Goal: Communication & Community: Answer question/provide support

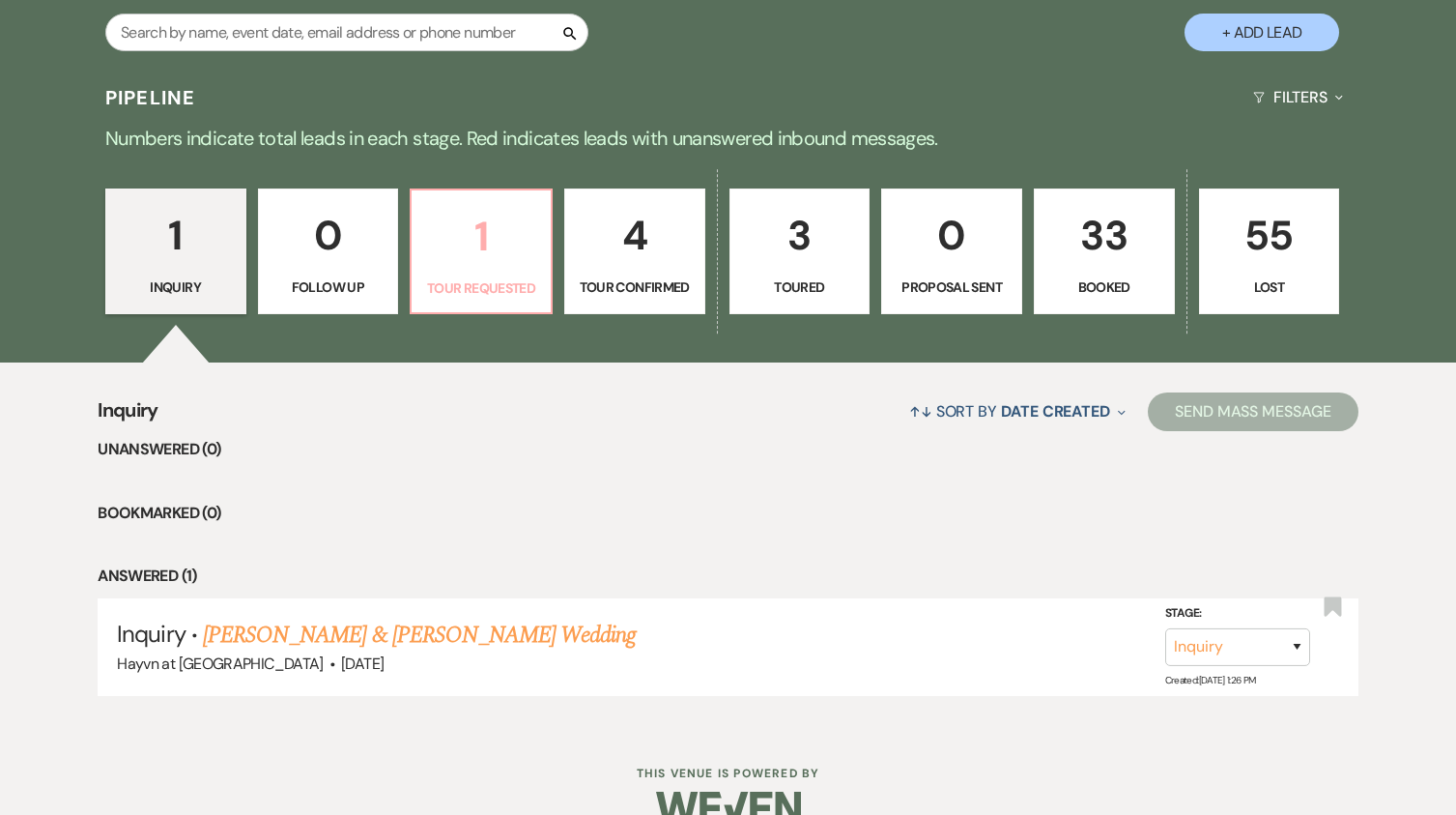
scroll to position [1005, 0]
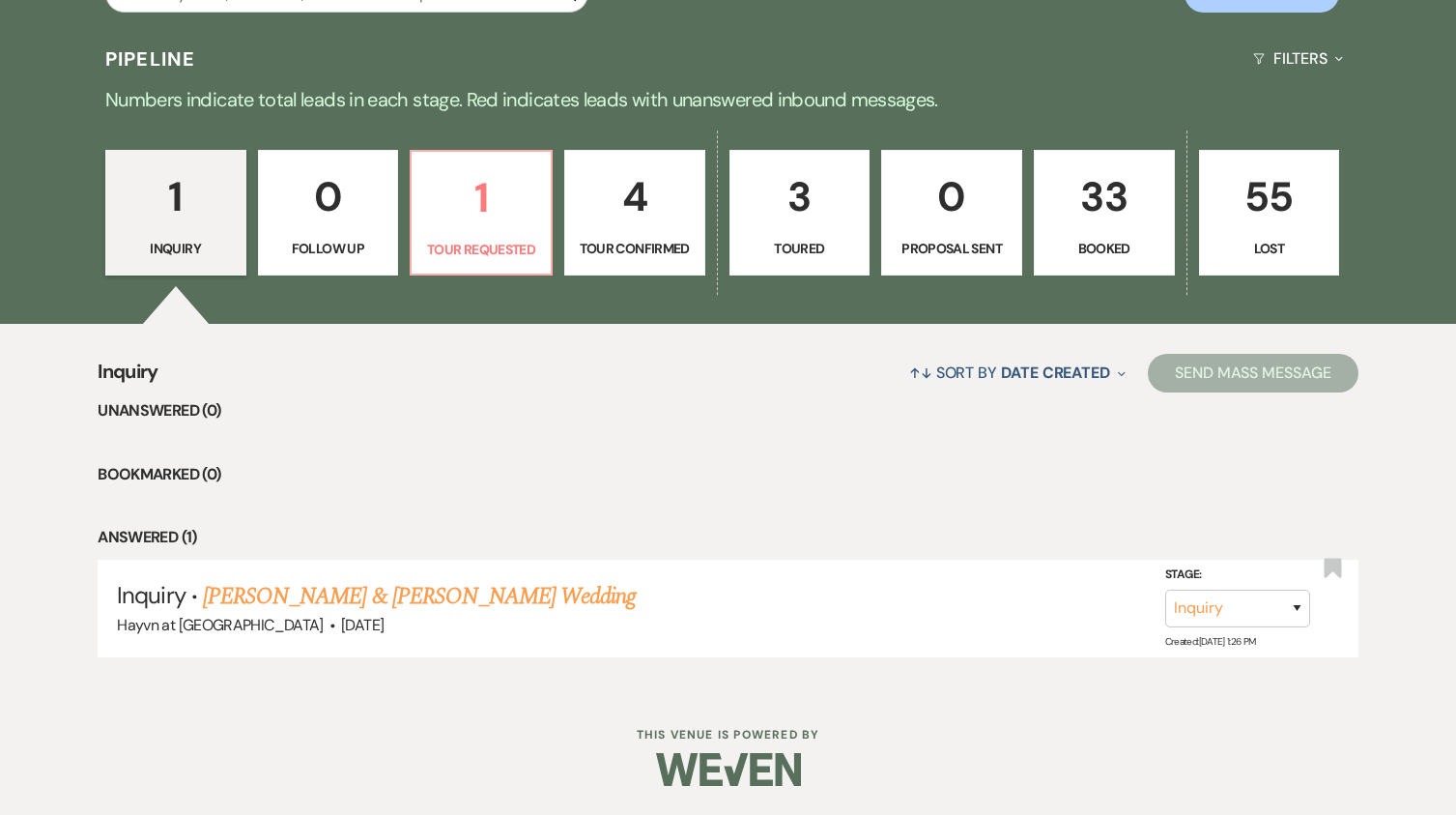
click at [401, 603] on link "[PERSON_NAME] & [PERSON_NAME] Wedding" at bounding box center [419, 597] width 432 height 35
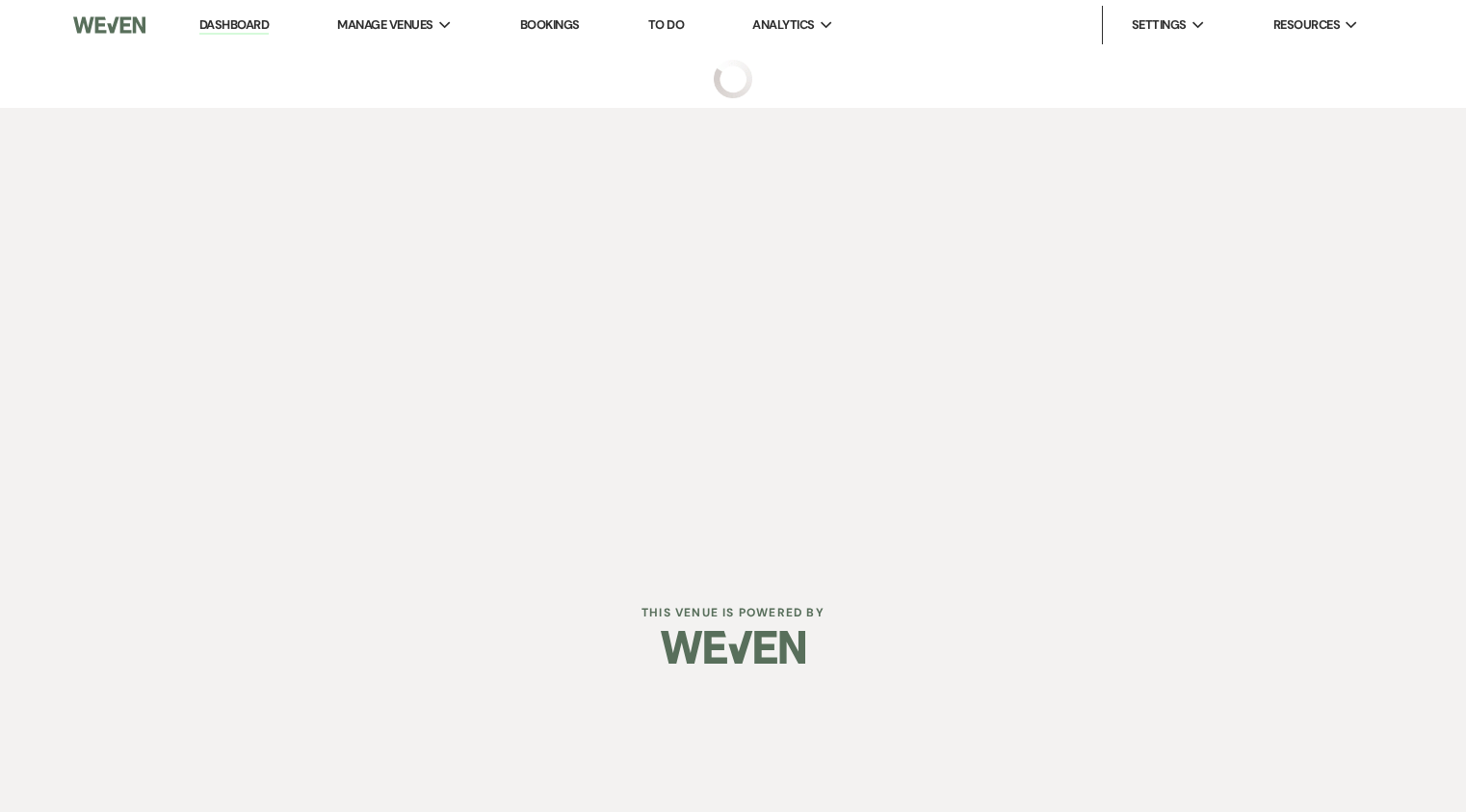
select select "5"
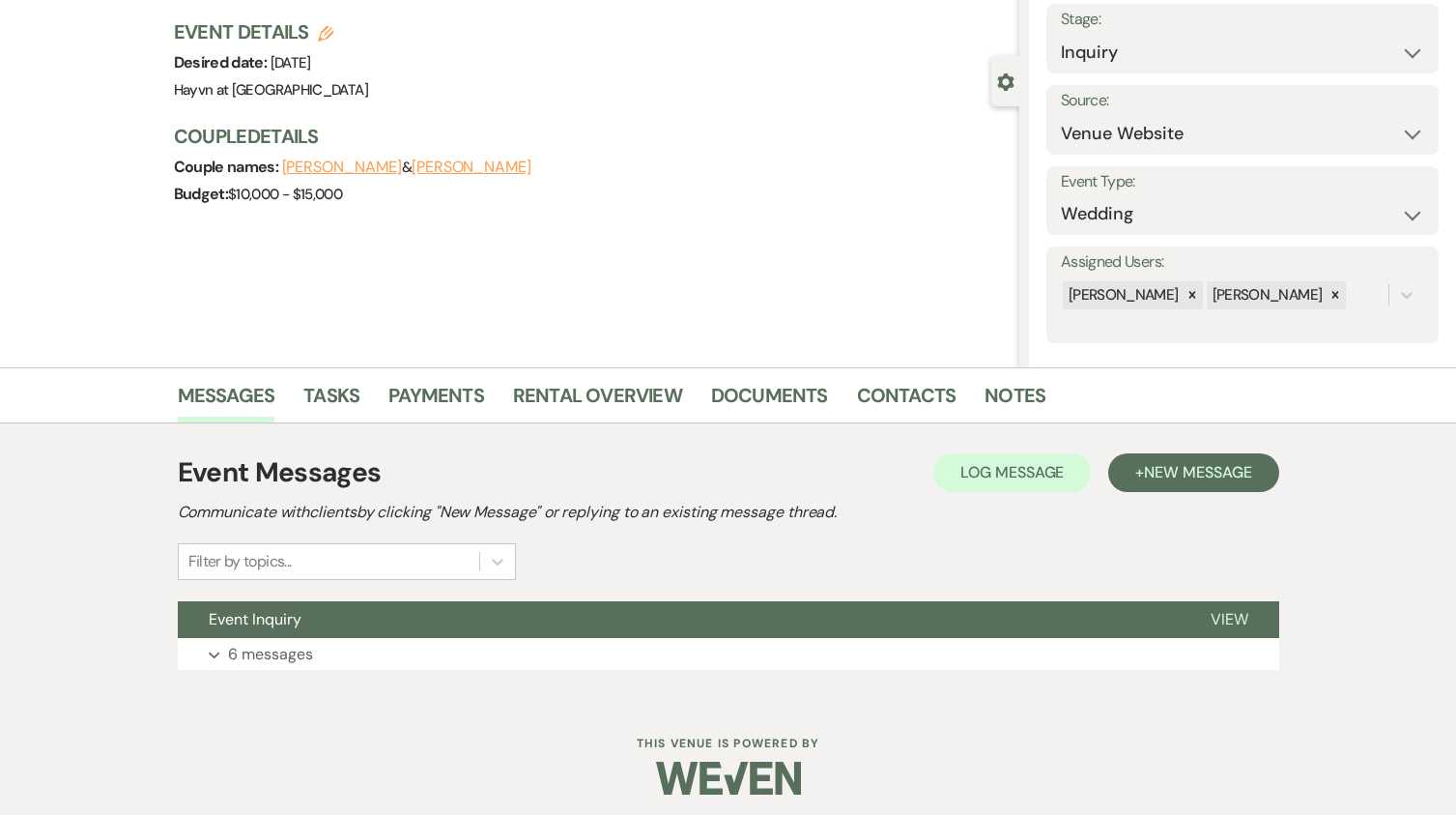
scroll to position [126, 0]
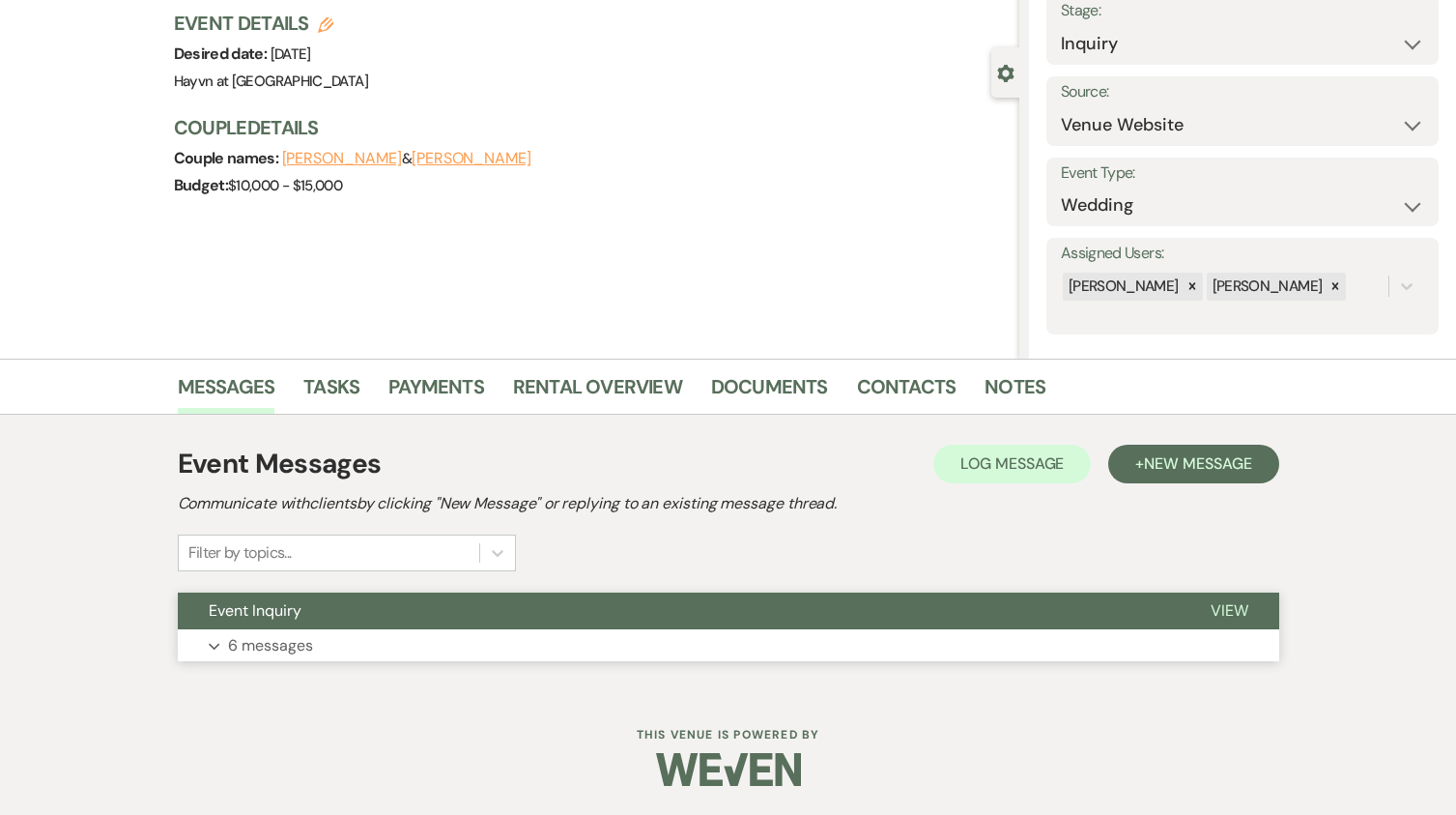
click at [219, 643] on icon "Expand" at bounding box center [214, 647] width 12 height 8
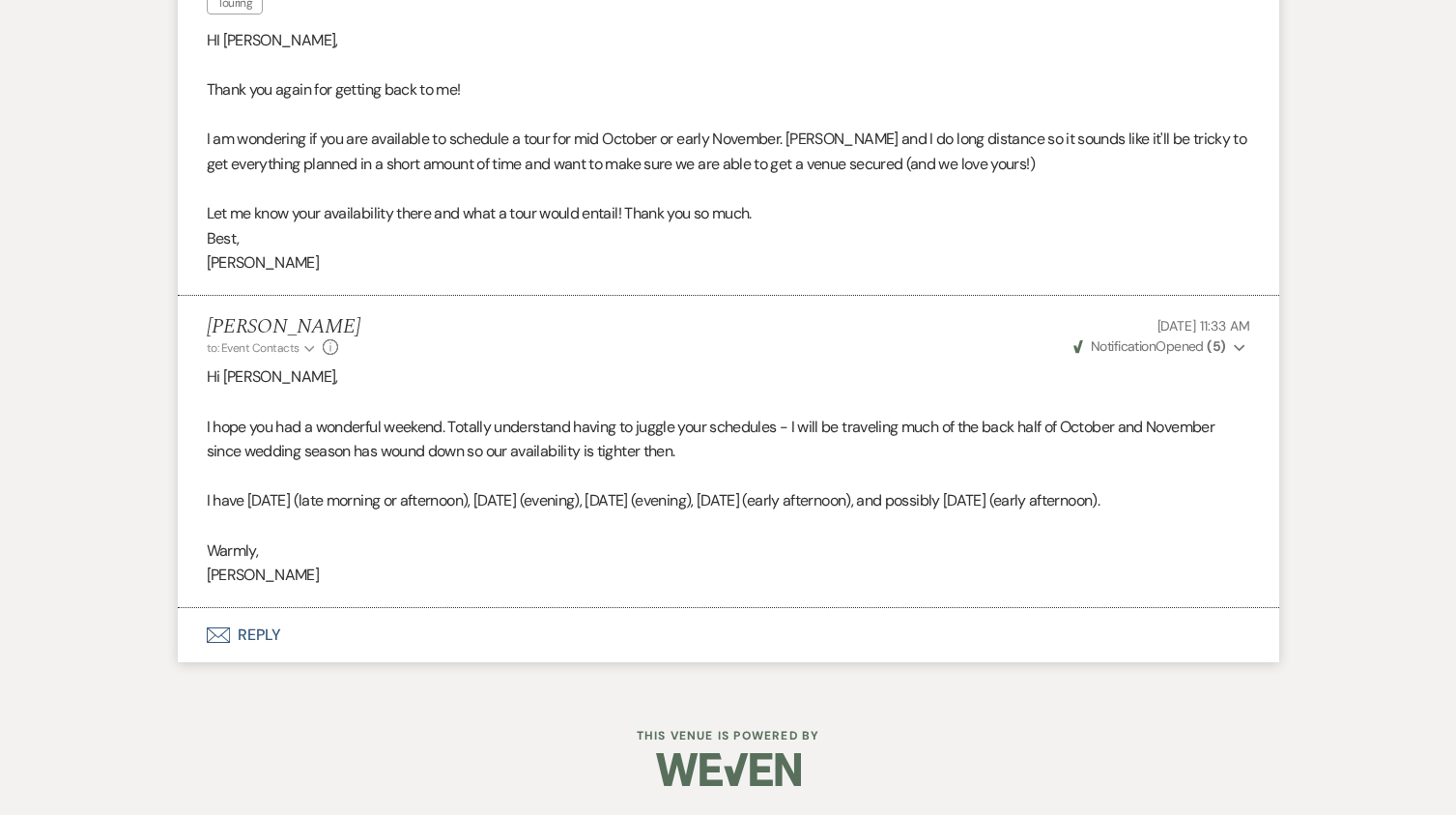
click at [261, 638] on button "Envelope Reply" at bounding box center [729, 634] width 1102 height 54
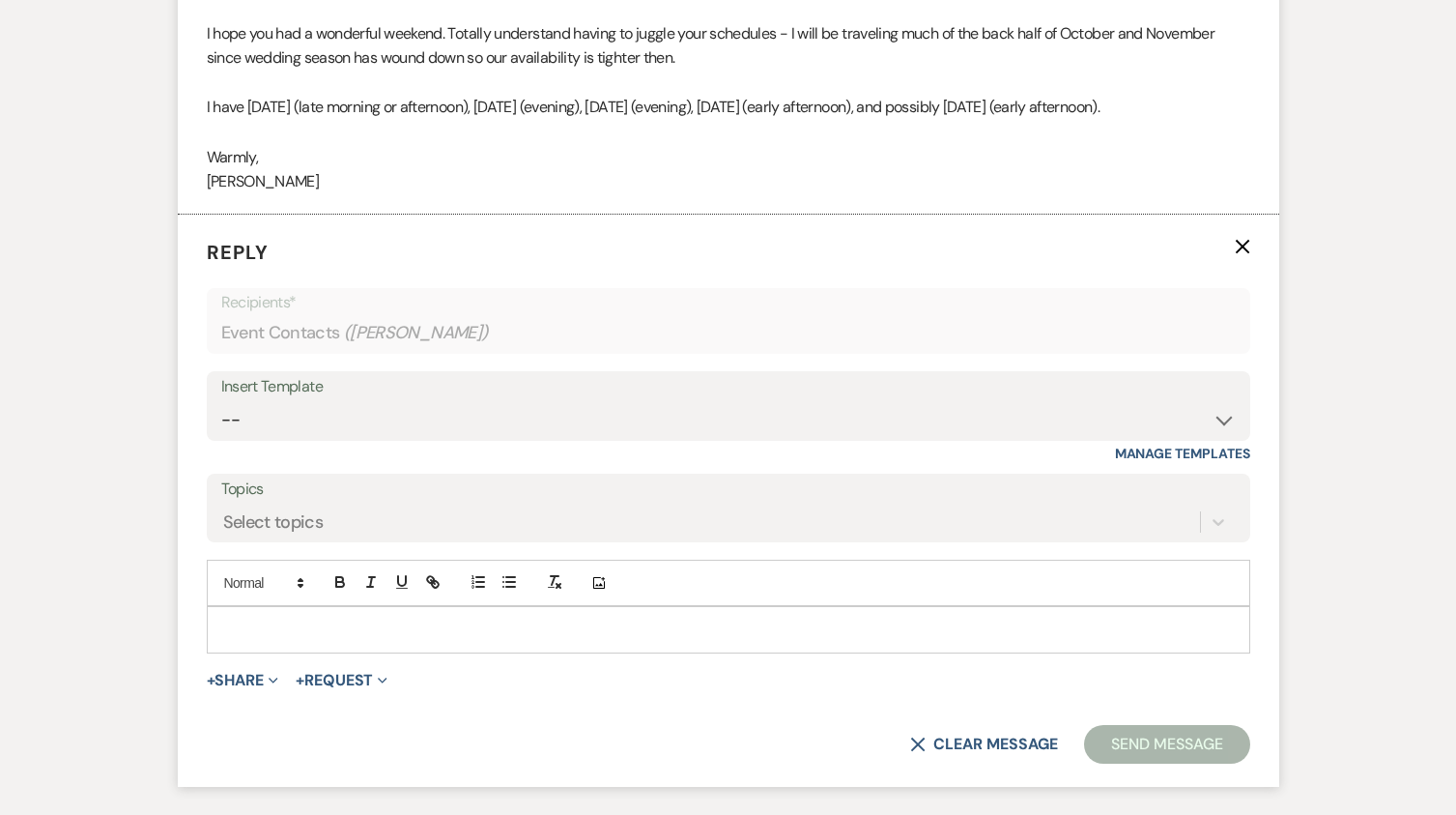
scroll to position [3111, 0]
click at [250, 639] on p at bounding box center [728, 628] width 1013 height 22
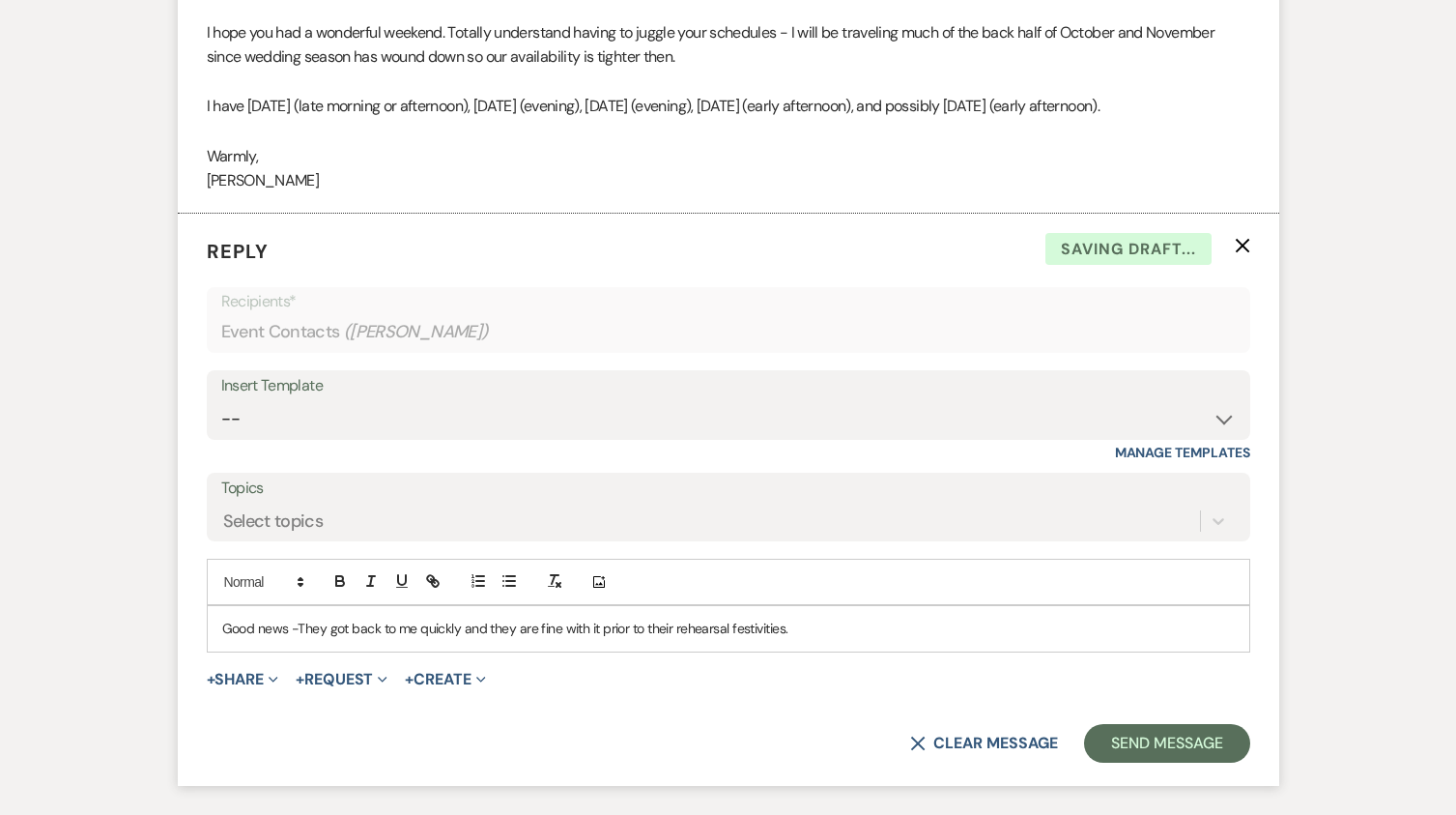
click at [821, 639] on p "Good news -They got back to me quickly and they are fine with it prior to their…" at bounding box center [728, 628] width 1013 height 22
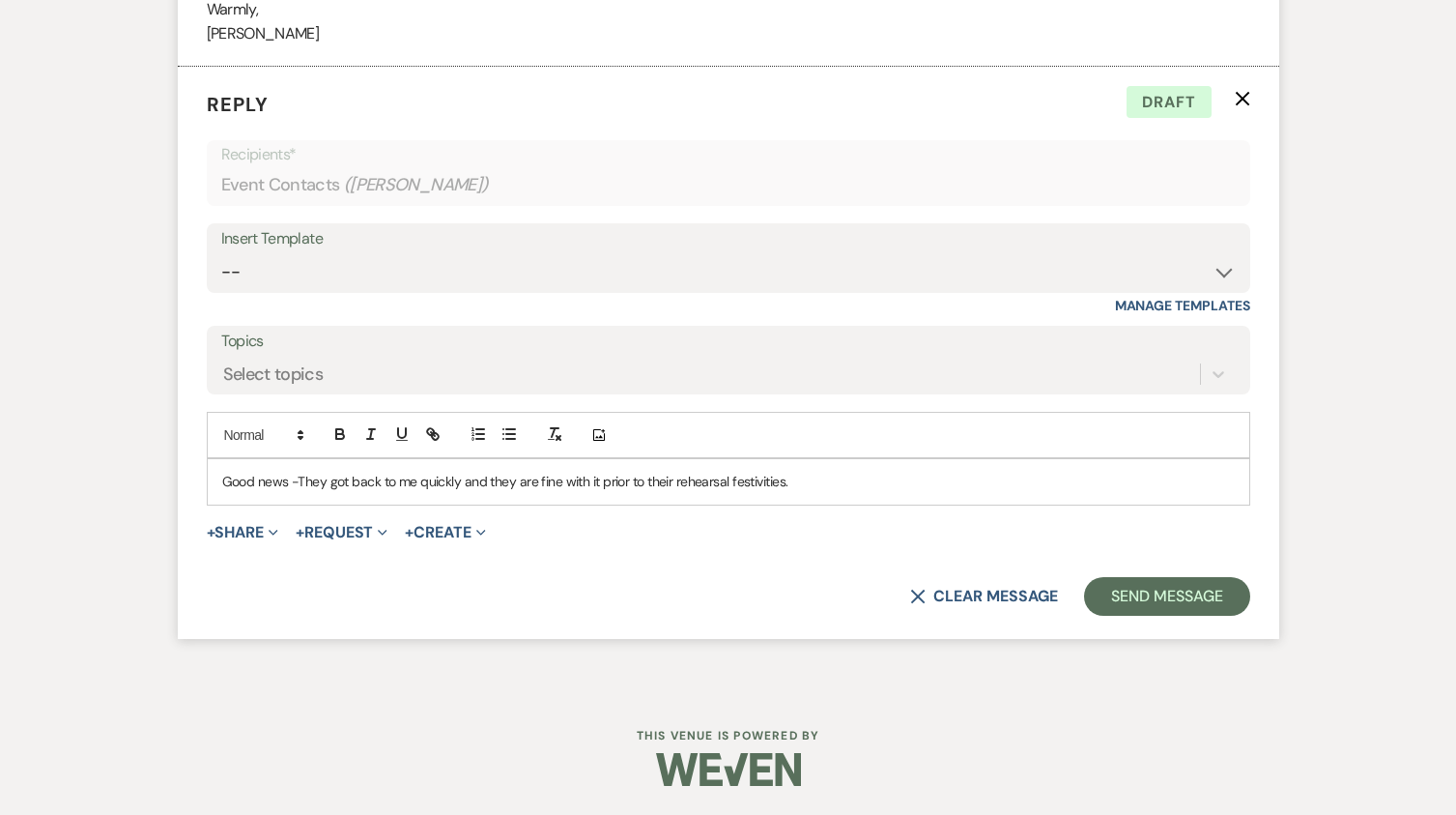
scroll to position [3283, 0]
drag, startPoint x: 690, startPoint y: 486, endPoint x: -78, endPoint y: 428, distance: 770.2
copy p "Good news -They got back to me quickly and they are fine with it prior to their…"
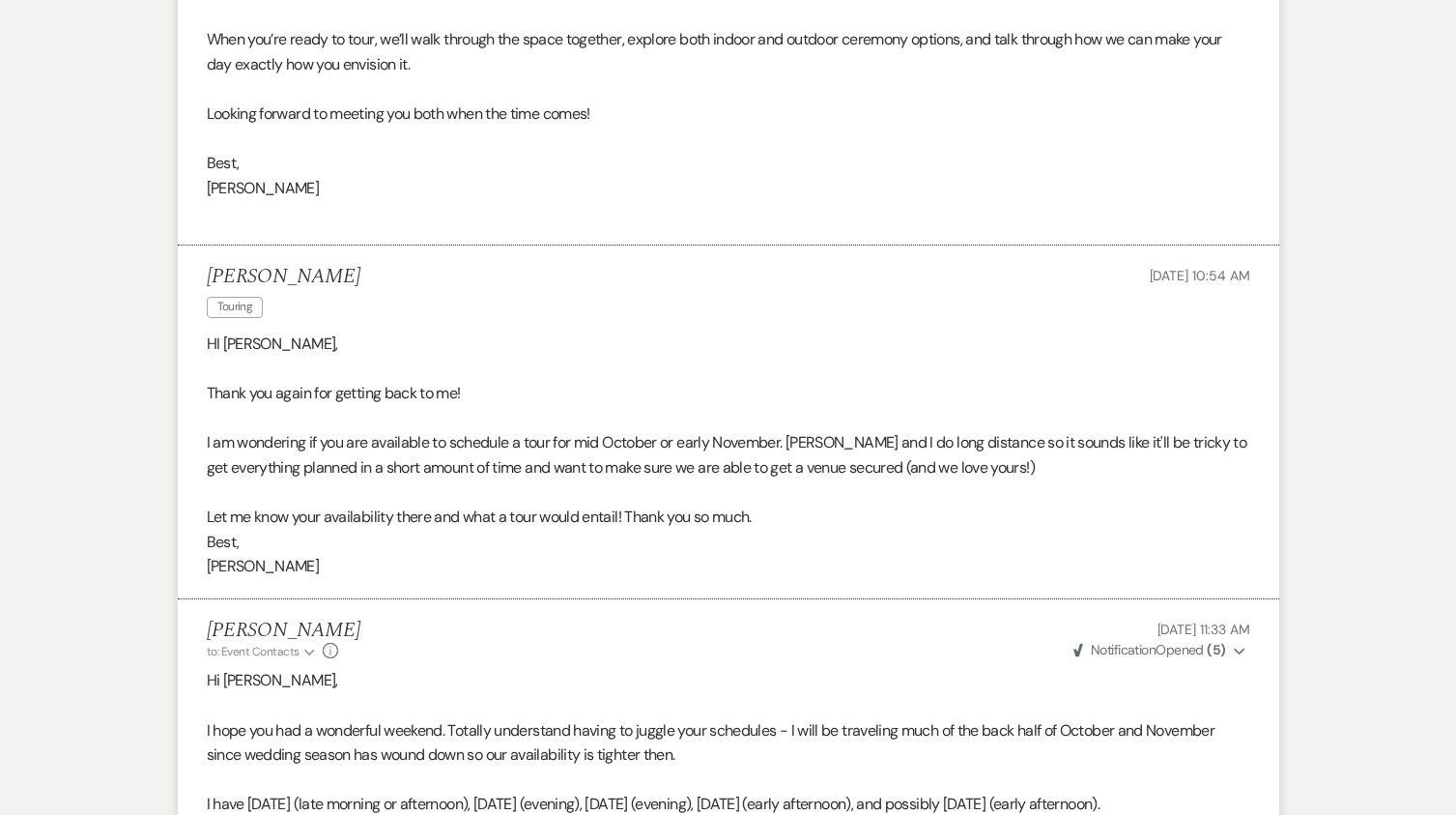
scroll to position [2606, 0]
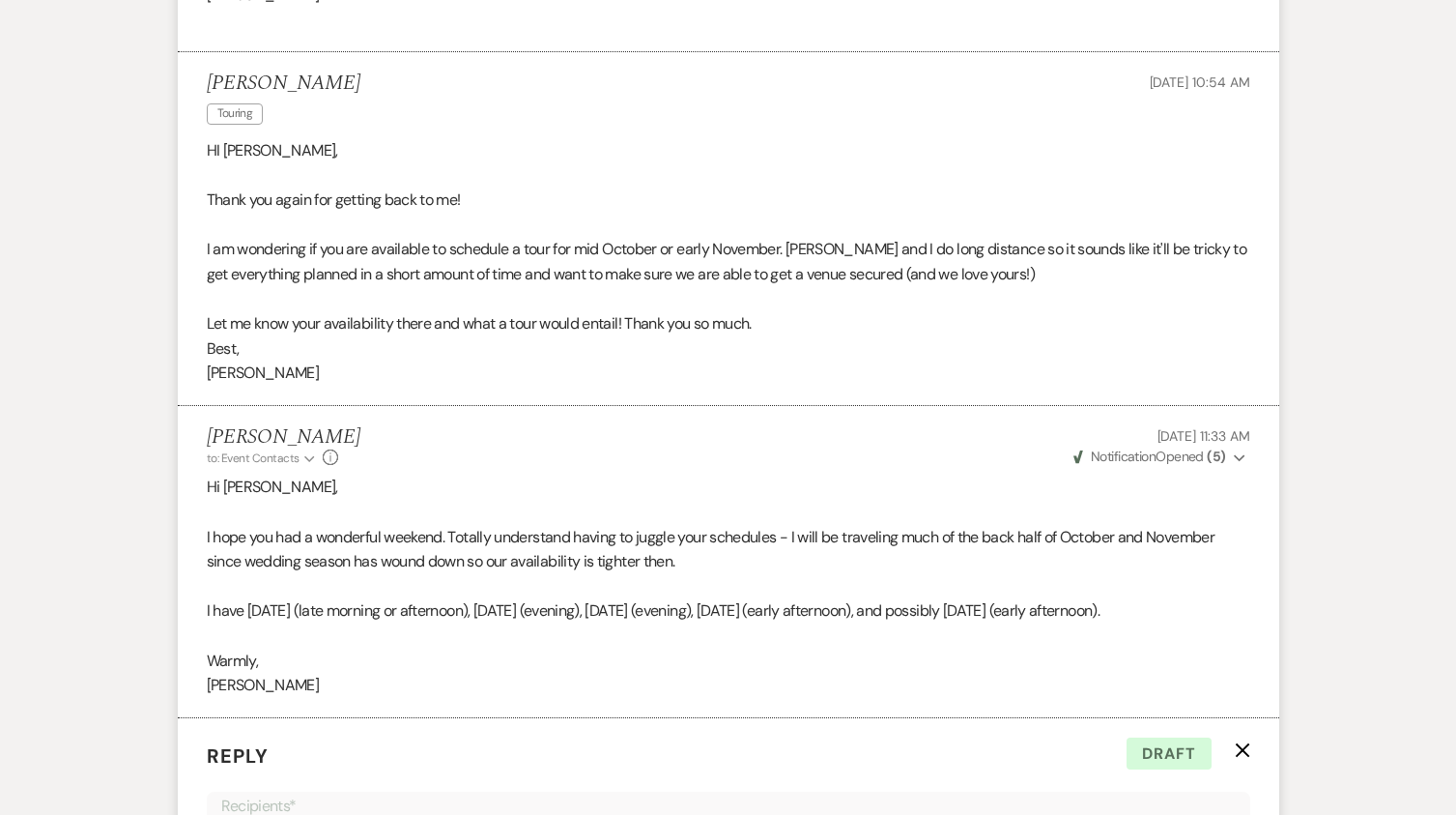
scroll to position [1005, 0]
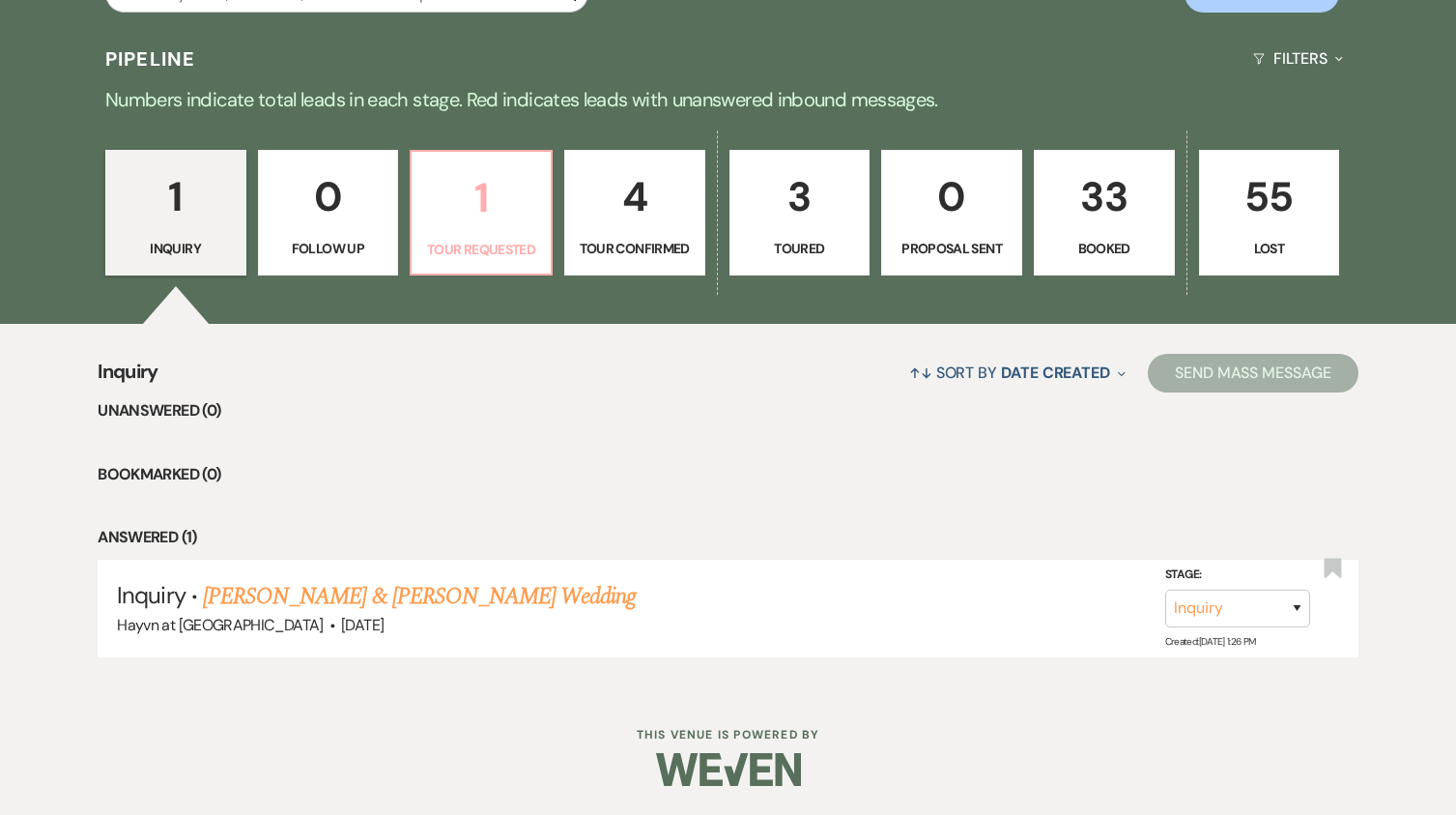
click at [460, 205] on p "1" at bounding box center [481, 198] width 116 height 65
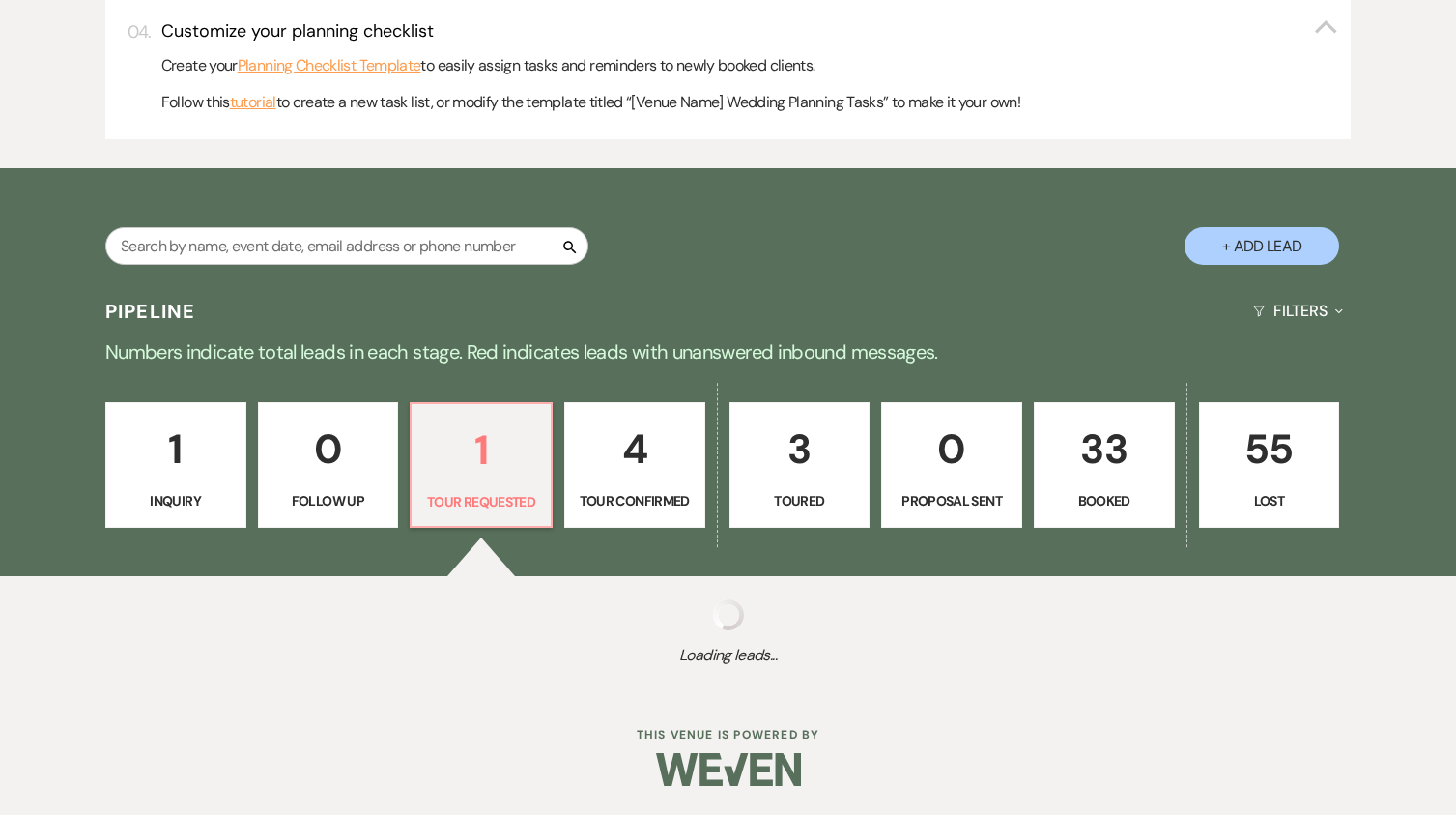
scroll to position [995, 0]
select select "2"
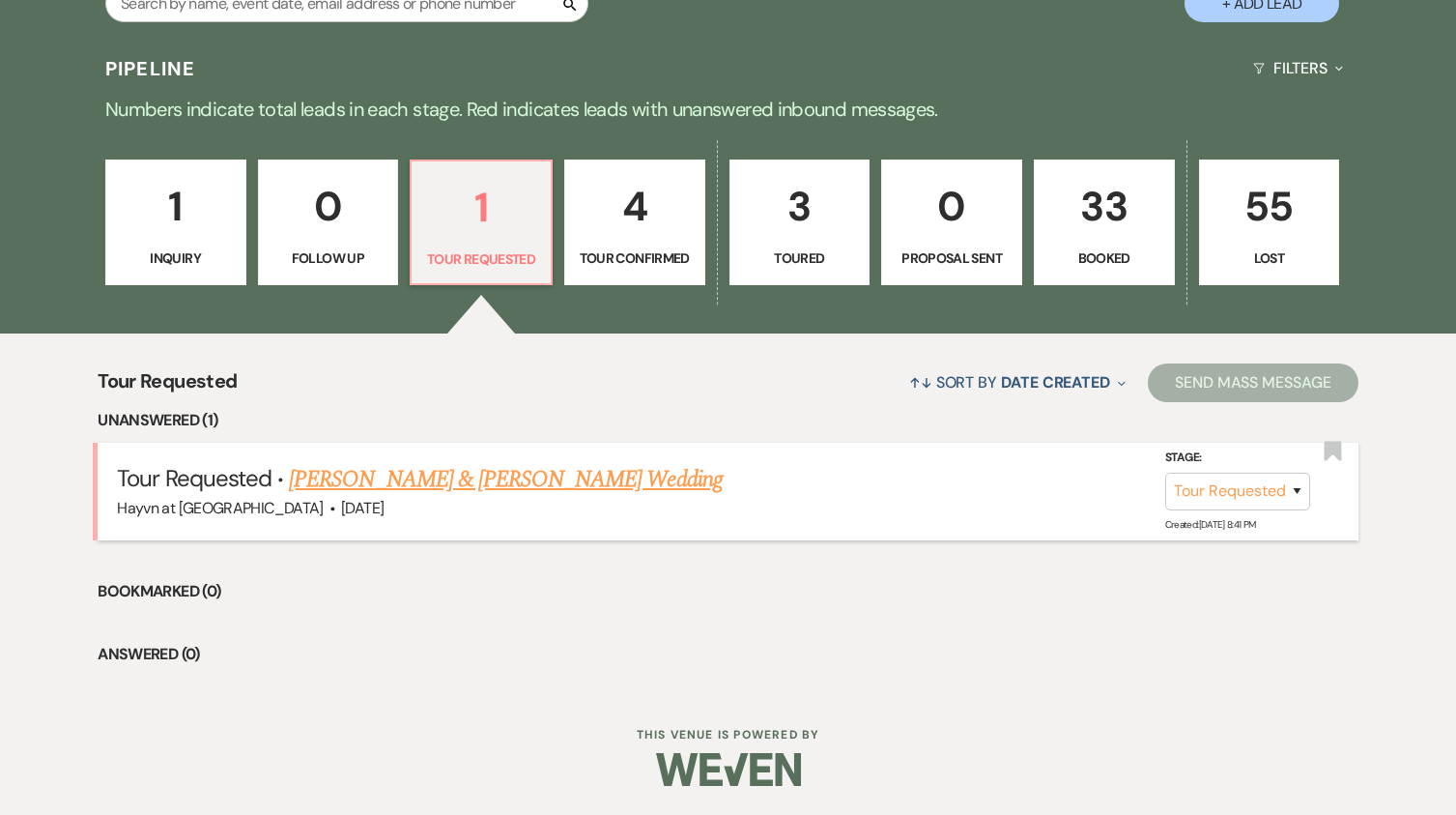
click at [488, 477] on link "[PERSON_NAME] & [PERSON_NAME] Wedding" at bounding box center [505, 479] width 432 height 35
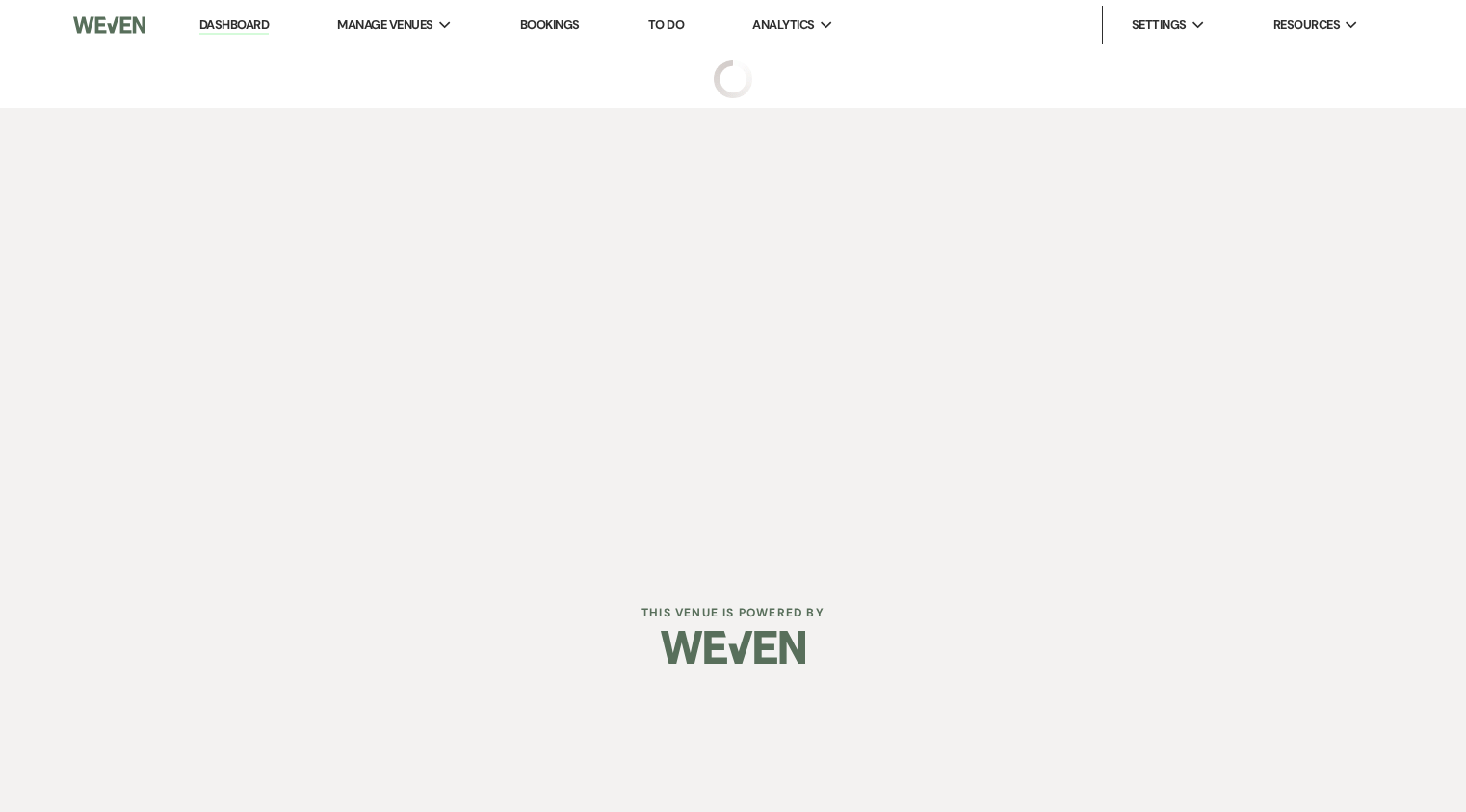
select select "2"
select select "5"
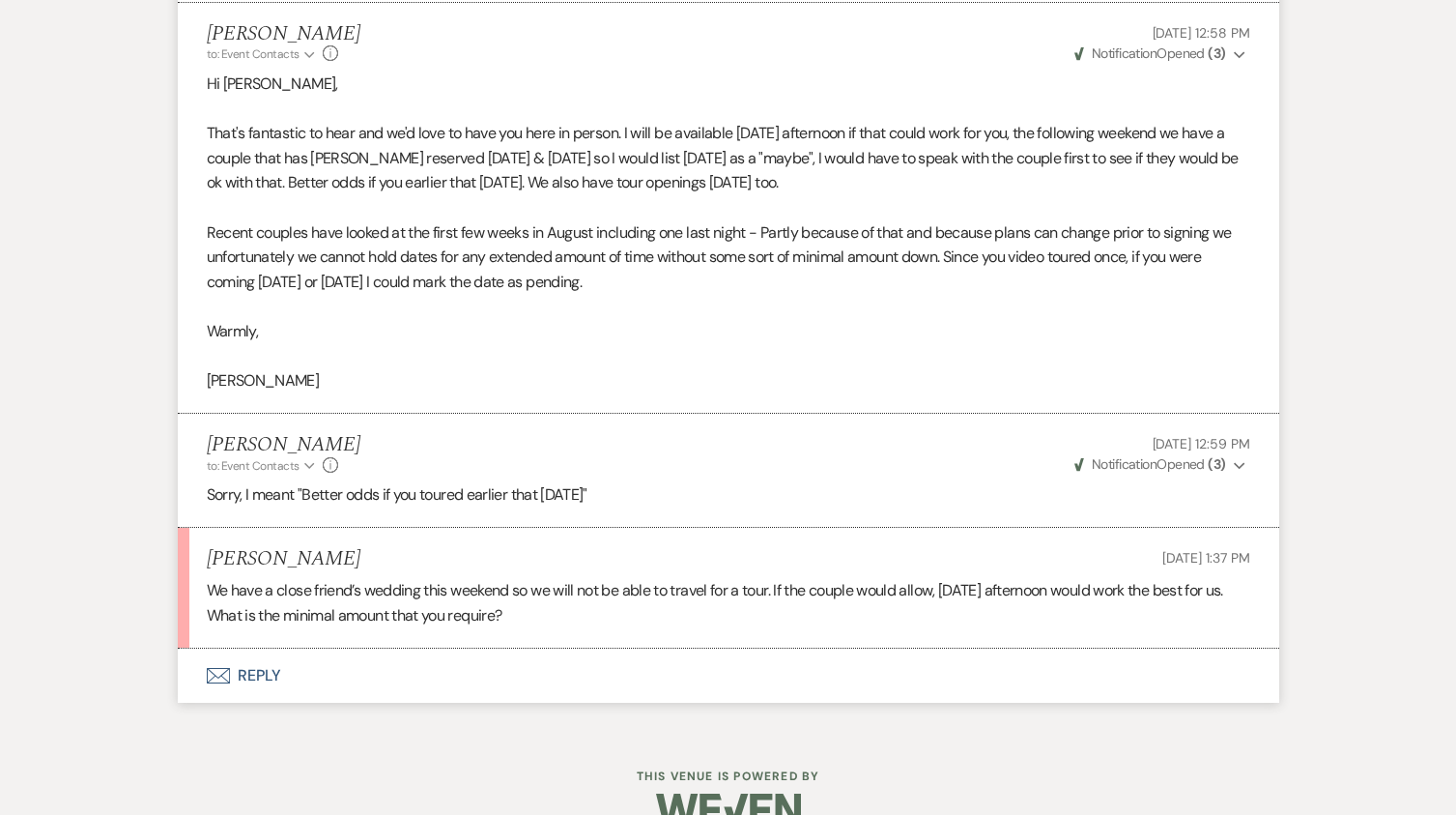
scroll to position [2632, 0]
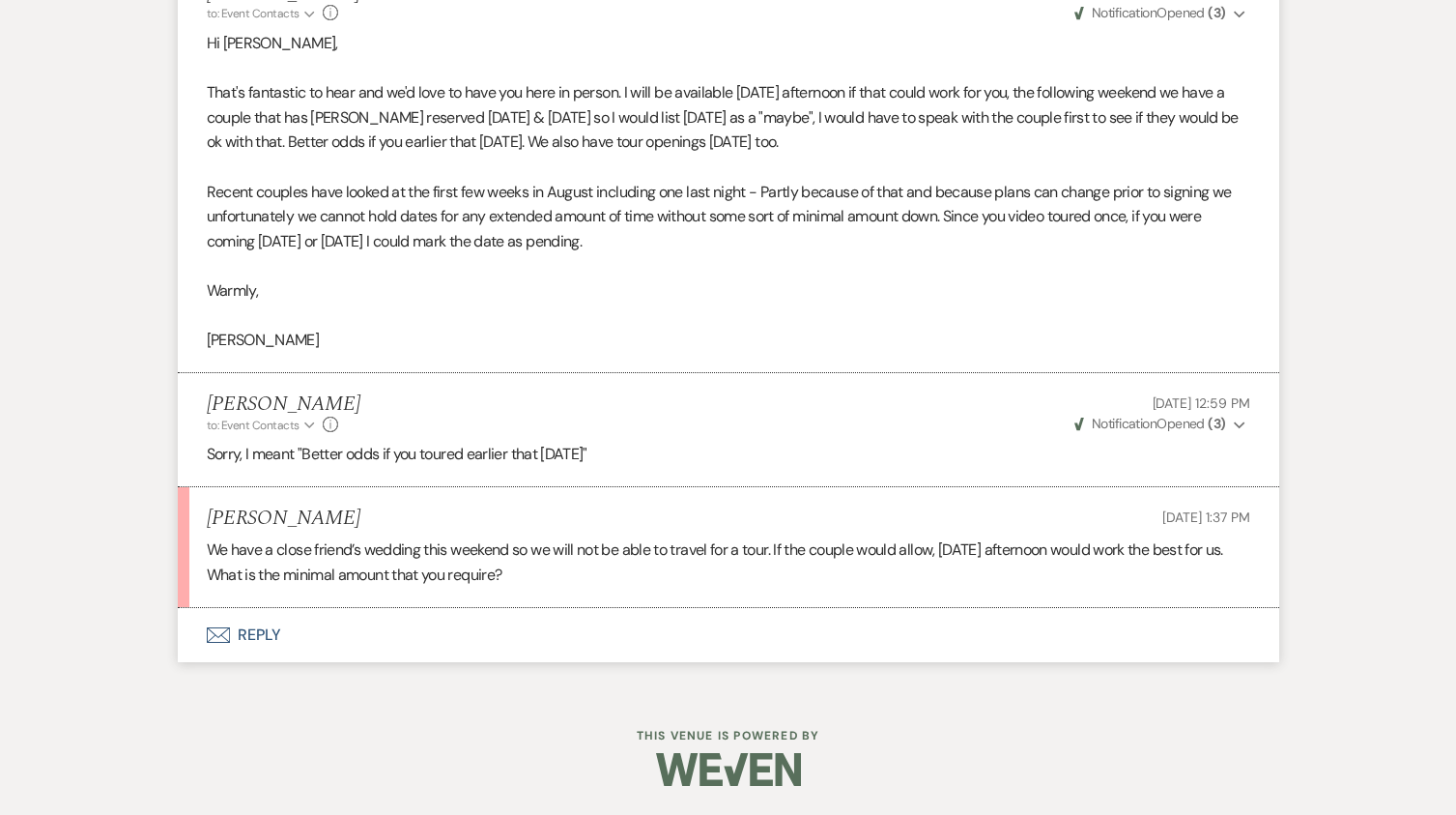
click at [268, 635] on button "Envelope Reply" at bounding box center [729, 634] width 1102 height 54
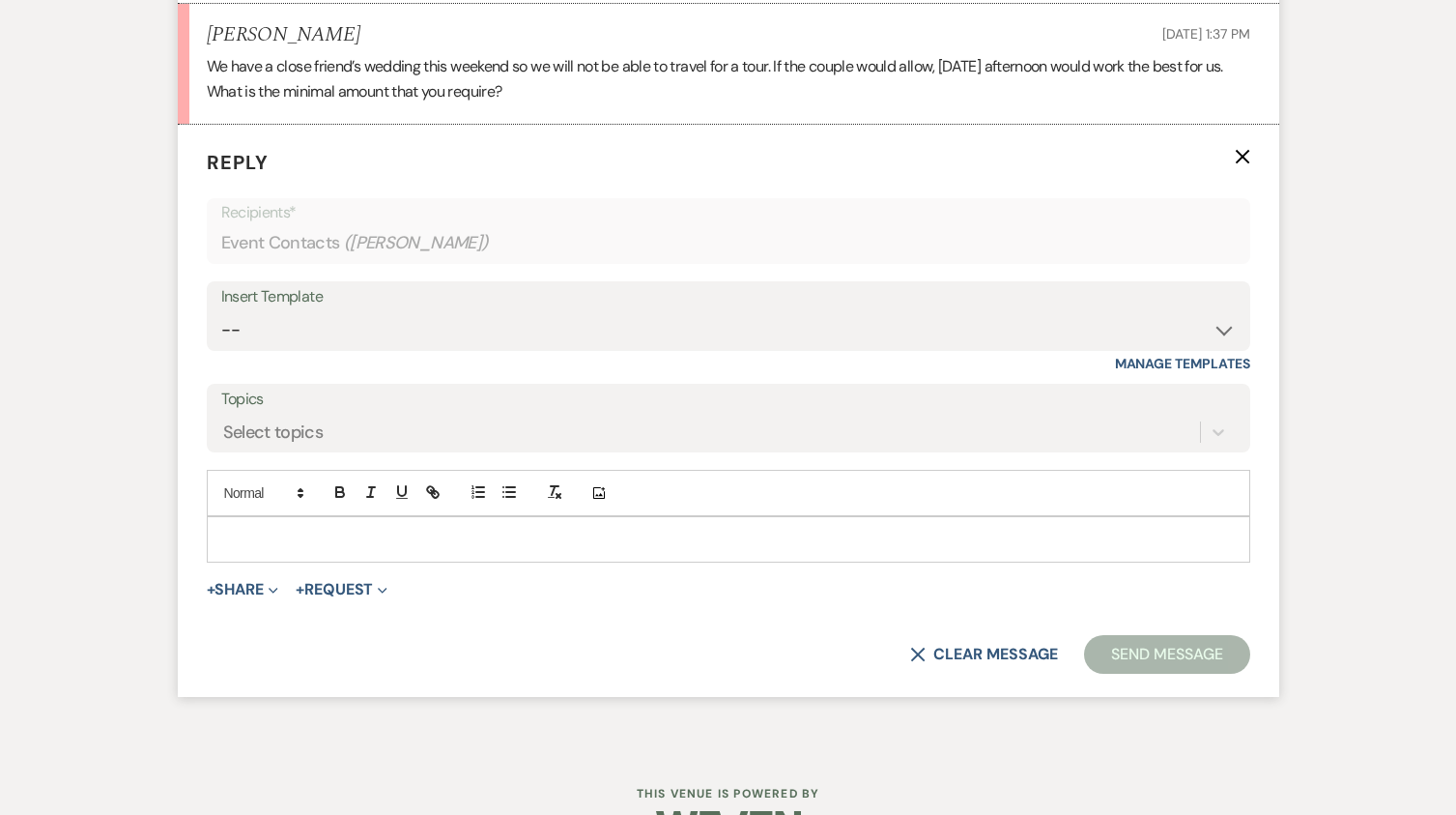
scroll to position [3119, 0]
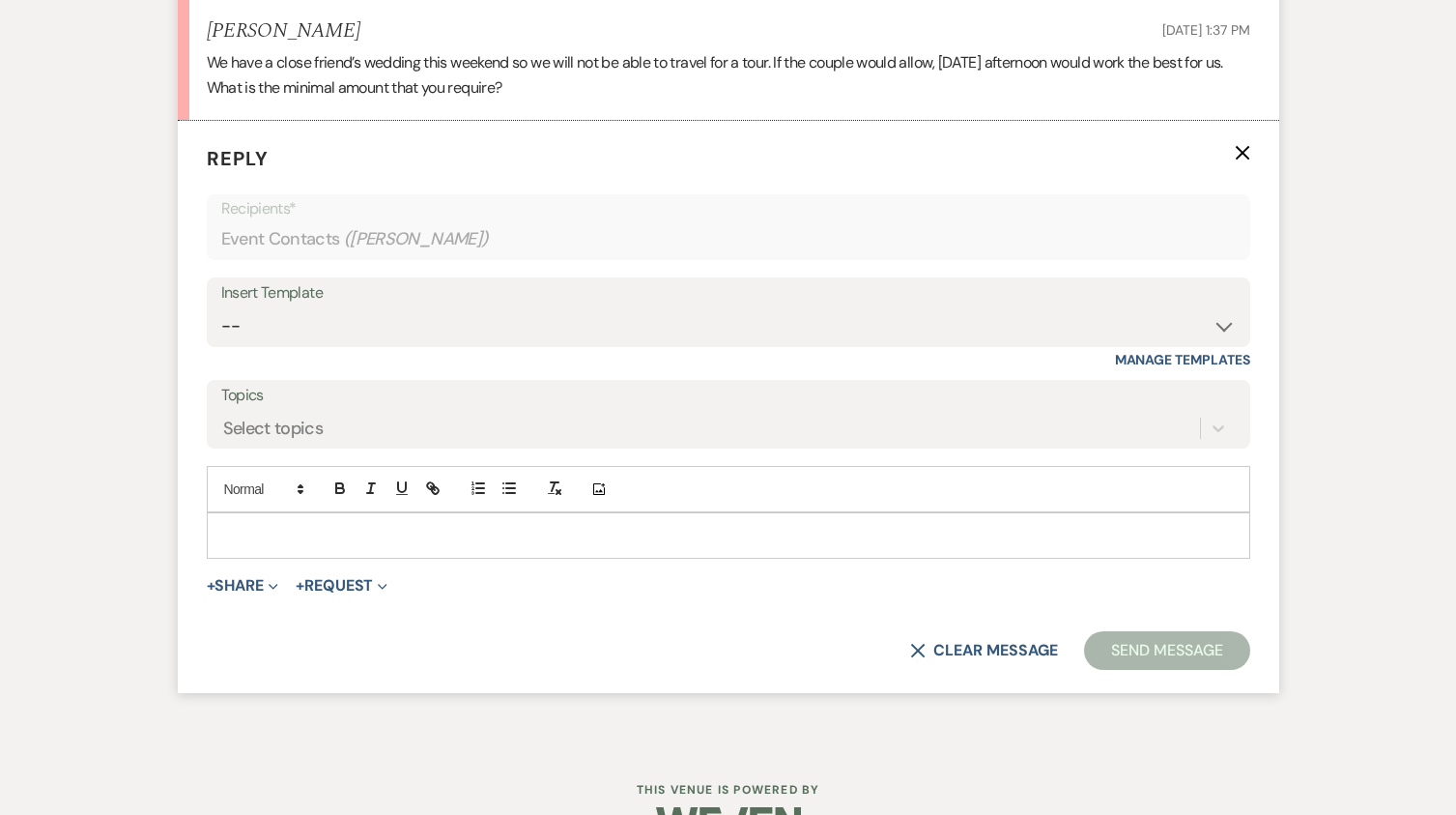
click at [267, 546] on div at bounding box center [728, 534] width 1042 height 44
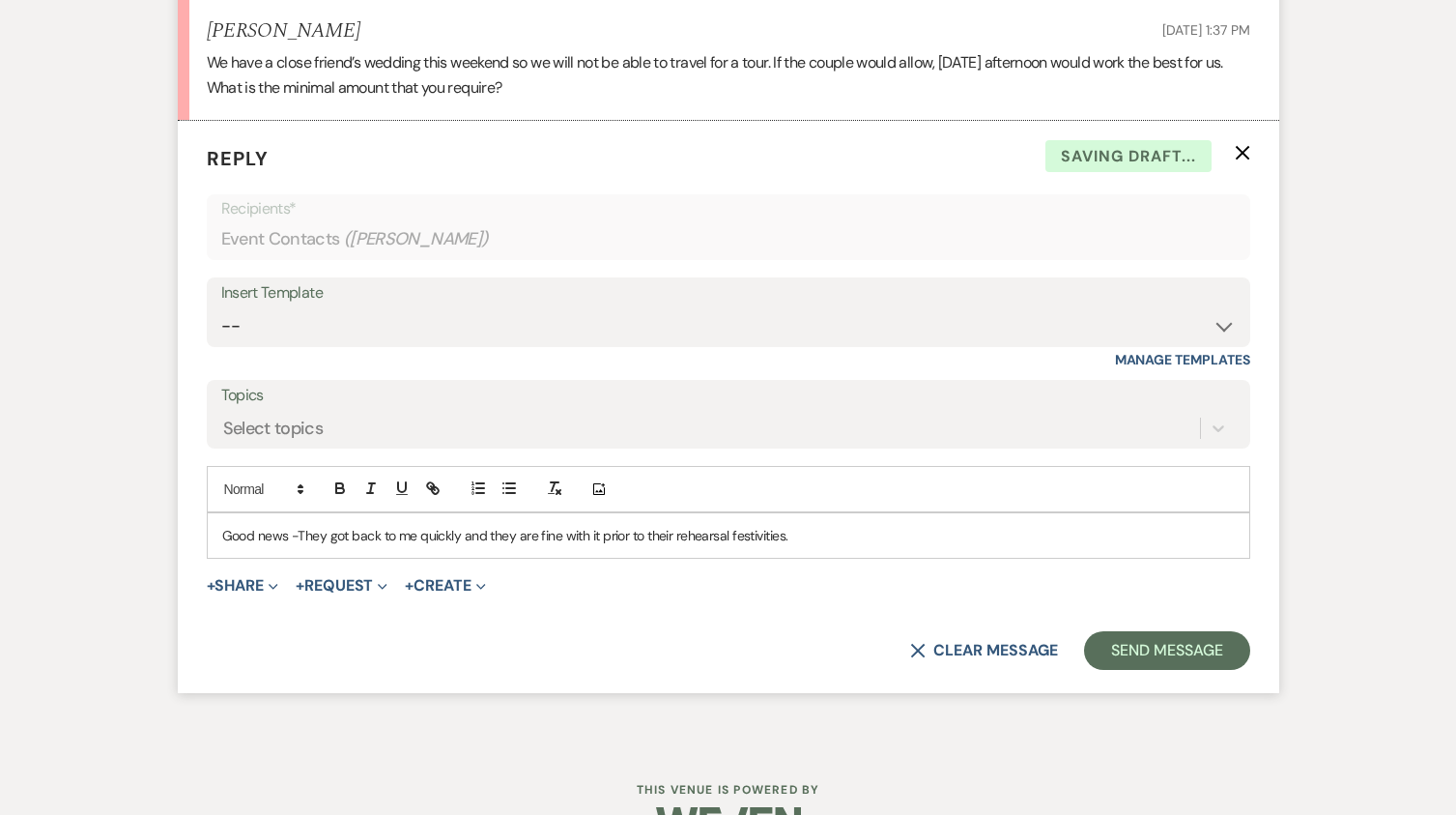
click at [803, 537] on p "Good news -They got back to me quickly and they are fine with it prior to their…" at bounding box center [728, 535] width 1013 height 22
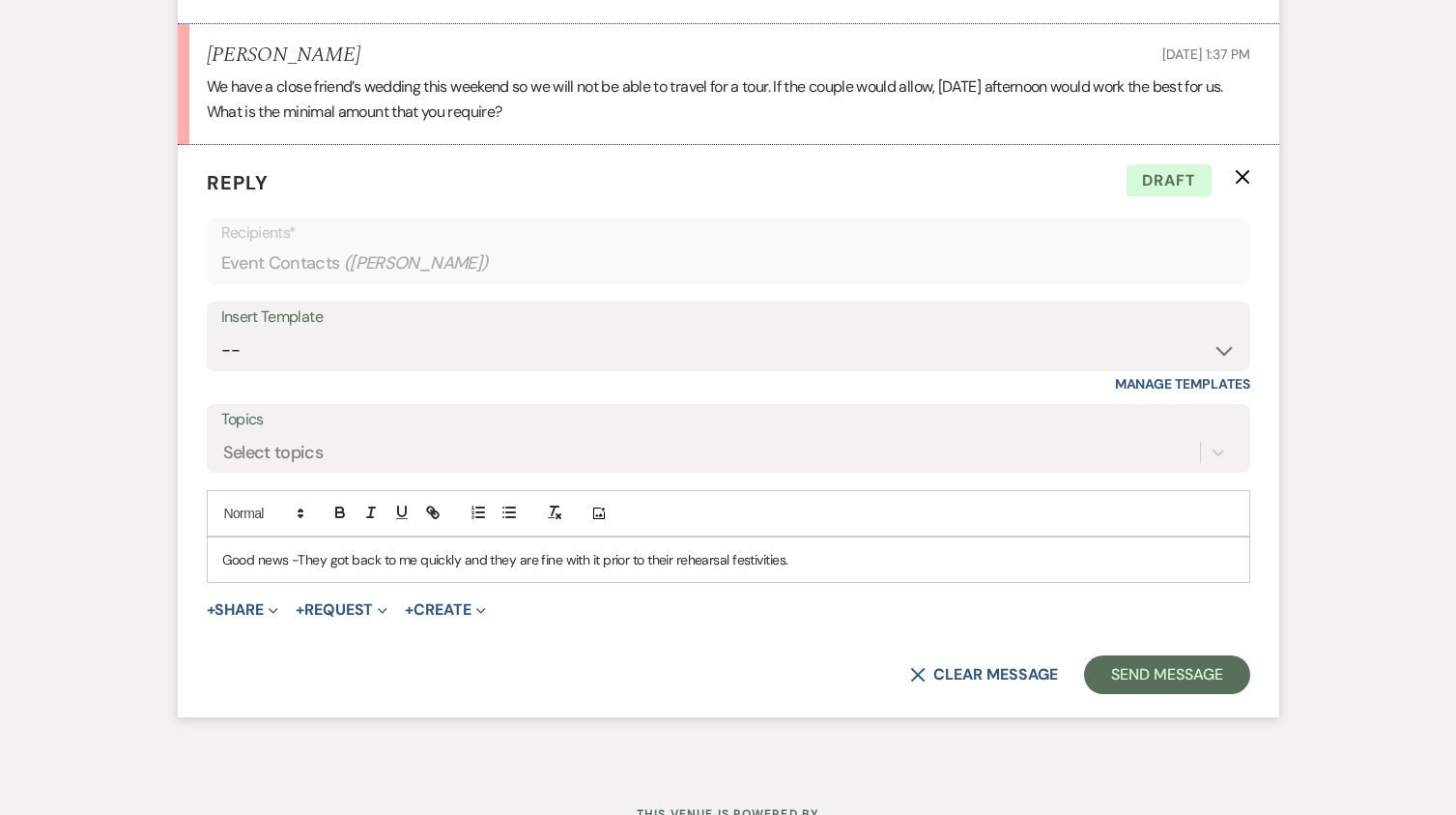
scroll to position [3173, 0]
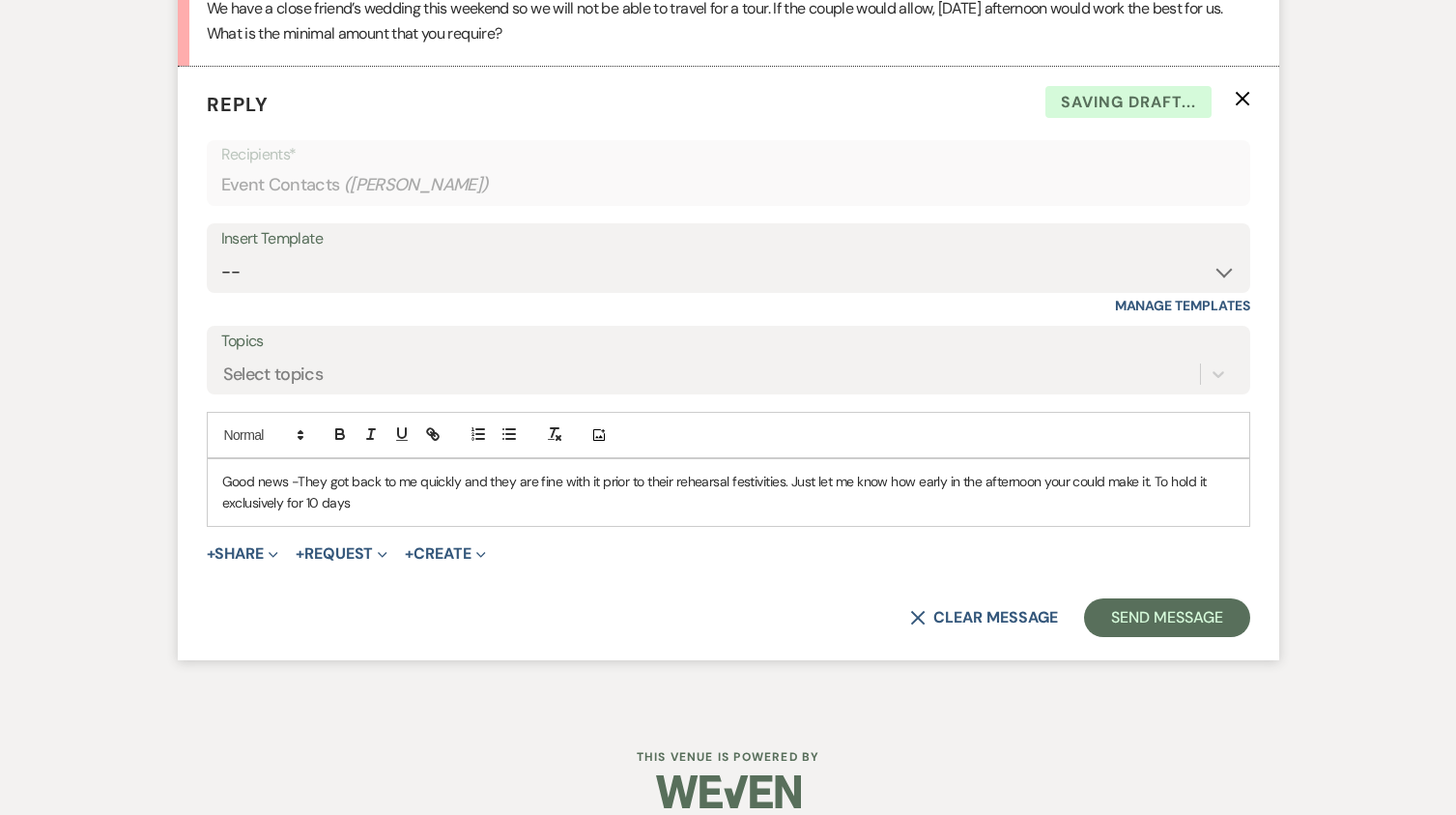
click at [357, 504] on p "Good news -They got back to me quickly and they are fine with it prior to their…" at bounding box center [728, 492] width 1013 height 43
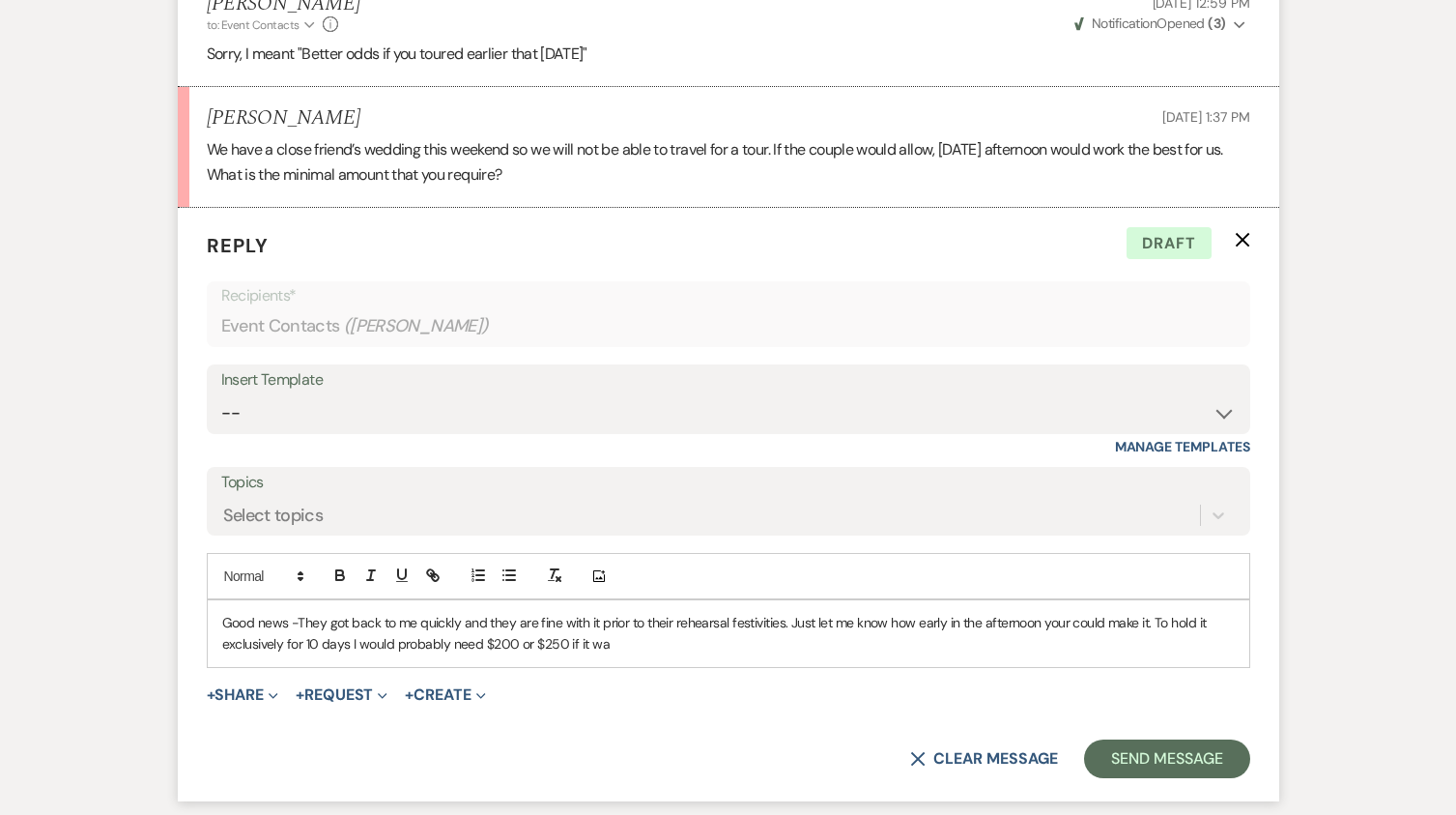
scroll to position [3195, 0]
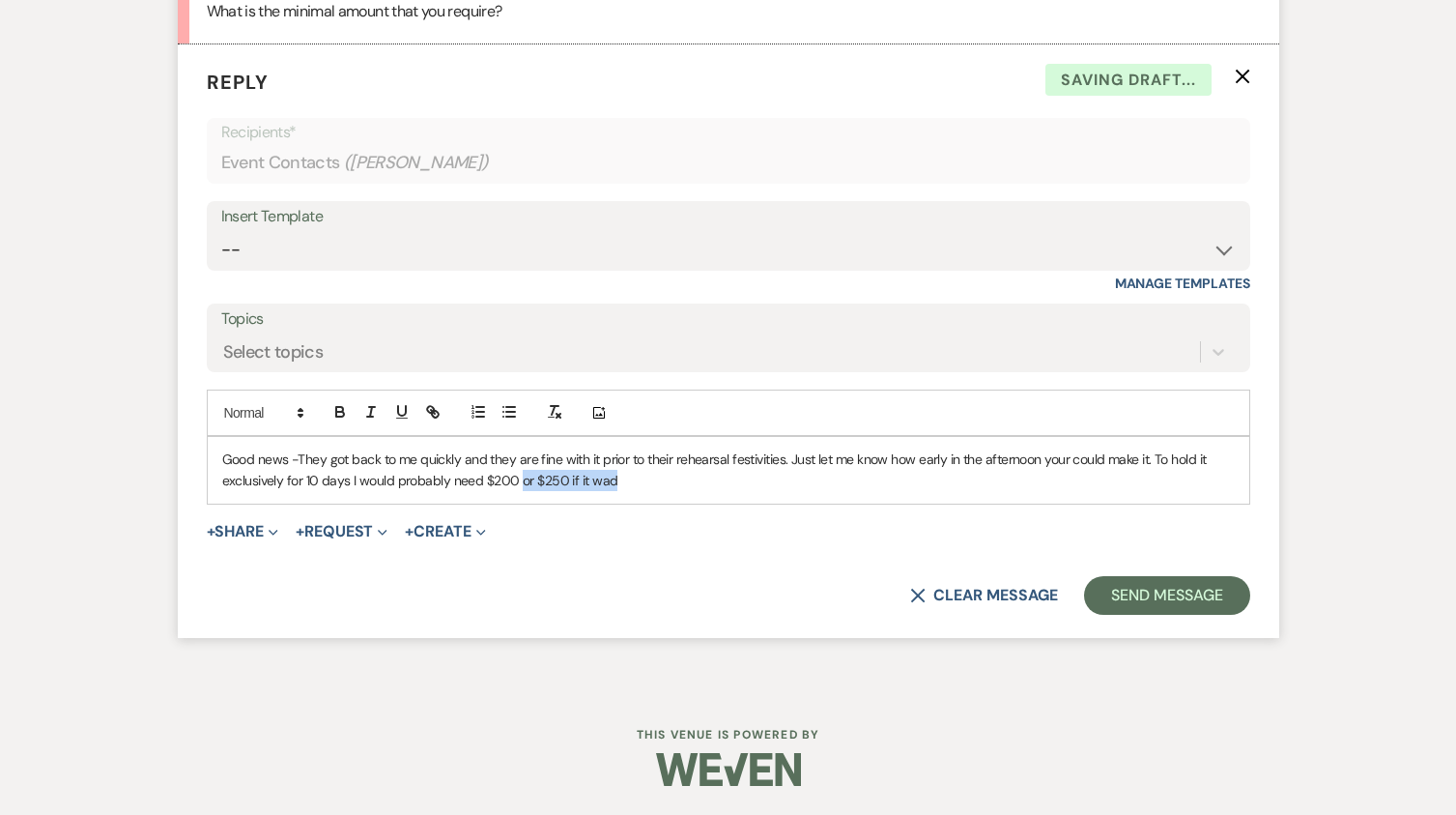
drag, startPoint x: 626, startPoint y: 479, endPoint x: 520, endPoint y: 483, distance: 106.1
click at [520, 483] on p "Good news -They got back to me quickly and they are fine with it prior to their…" at bounding box center [728, 470] width 1013 height 43
click at [785, 463] on p "Good news -They got back to me quickly and they are fine with it prior to their…" at bounding box center [728, 470] width 1013 height 43
click at [1148, 460] on p "Good news -They got back to me quickly and they are fine with it prior to their…" at bounding box center [728, 470] width 1013 height 43
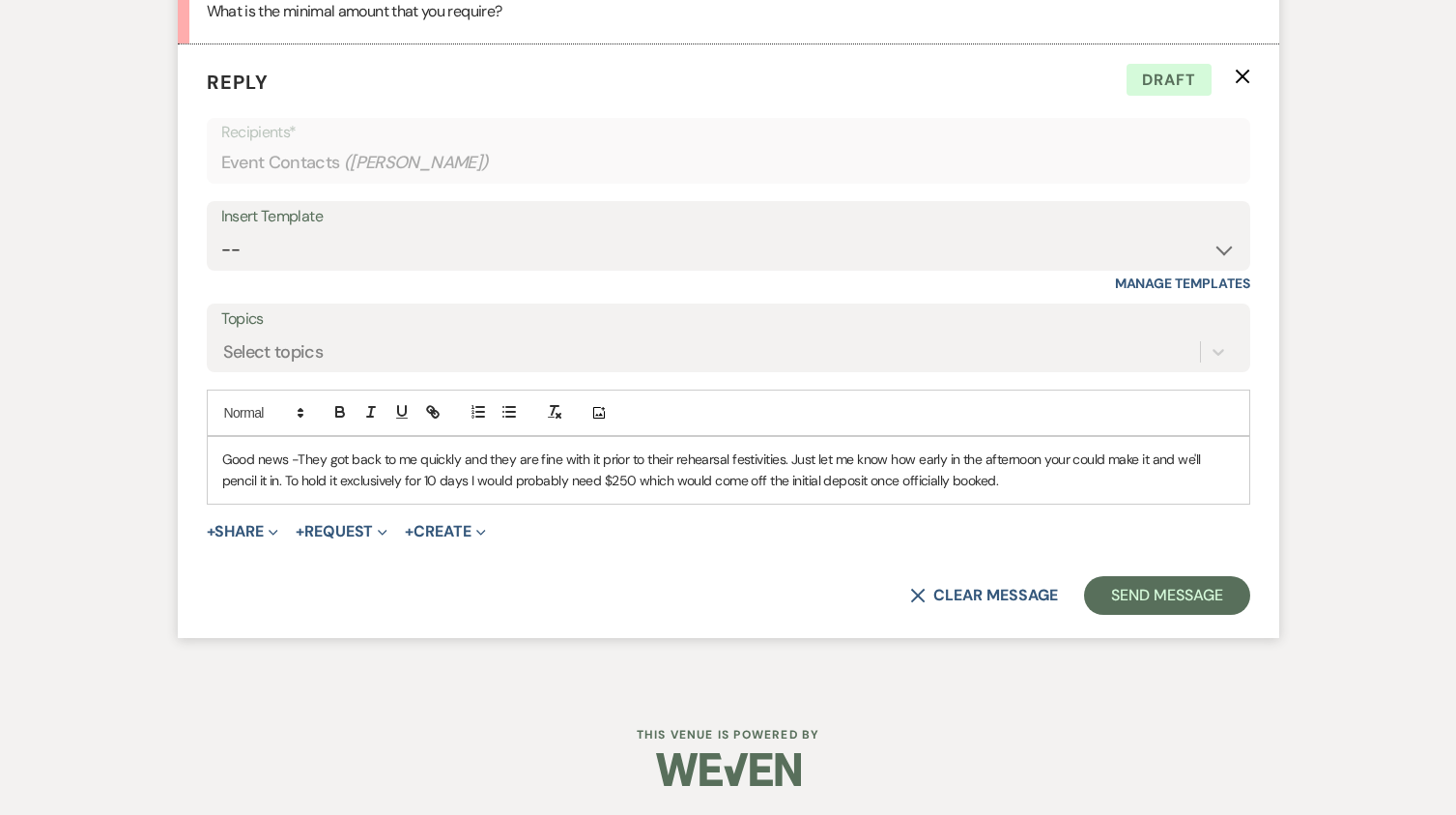
click at [864, 480] on p "Good news -They got back to me quickly and they are fine with it prior to their…" at bounding box center [728, 470] width 1013 height 43
click at [1095, 489] on p "Good news -They got back to me quickly and they are fine with it prior to their…" at bounding box center [728, 470] width 1013 height 43
click at [1146, 589] on button "Send Message" at bounding box center [1166, 596] width 165 height 39
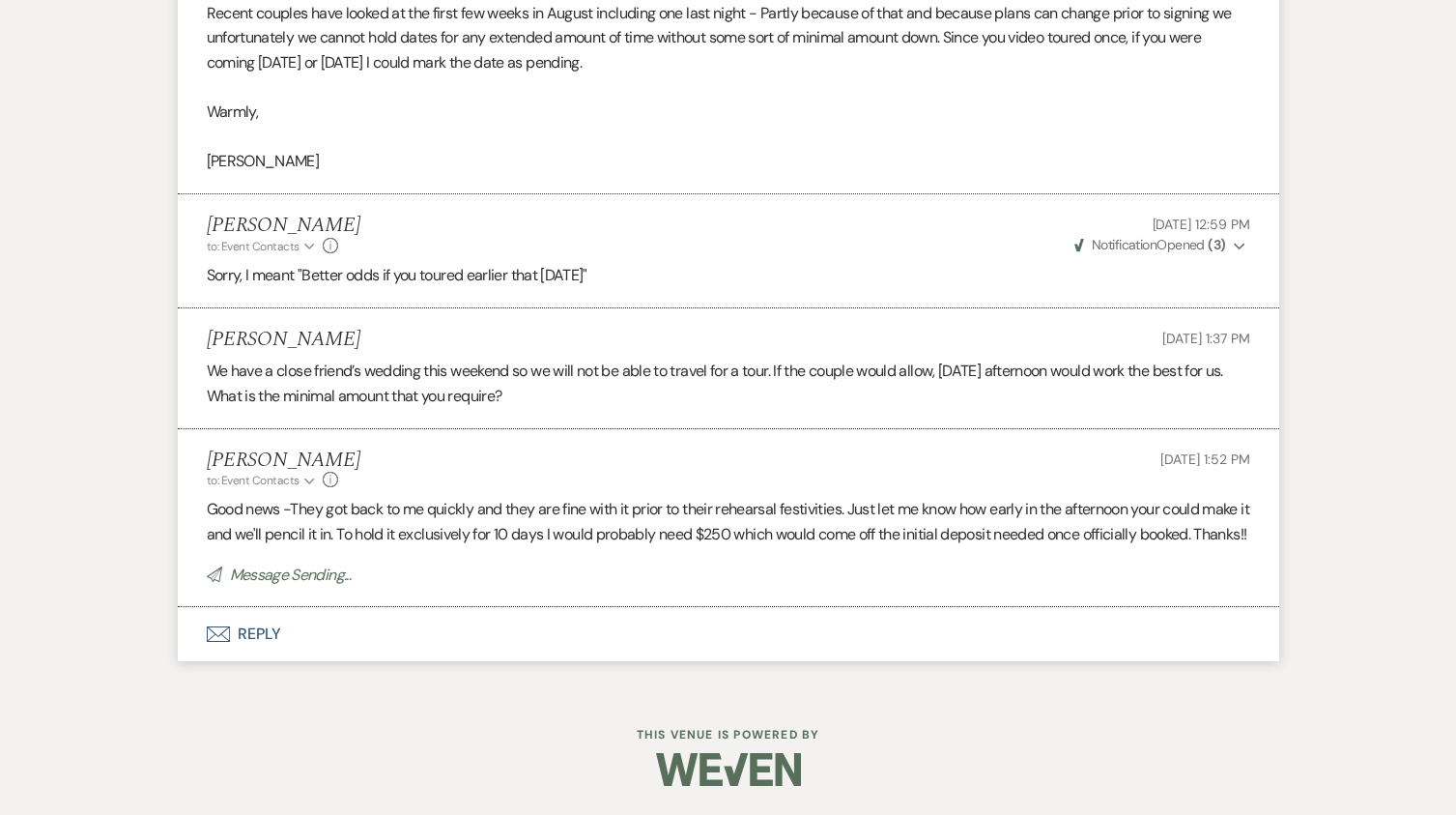
scroll to position [2836, 0]
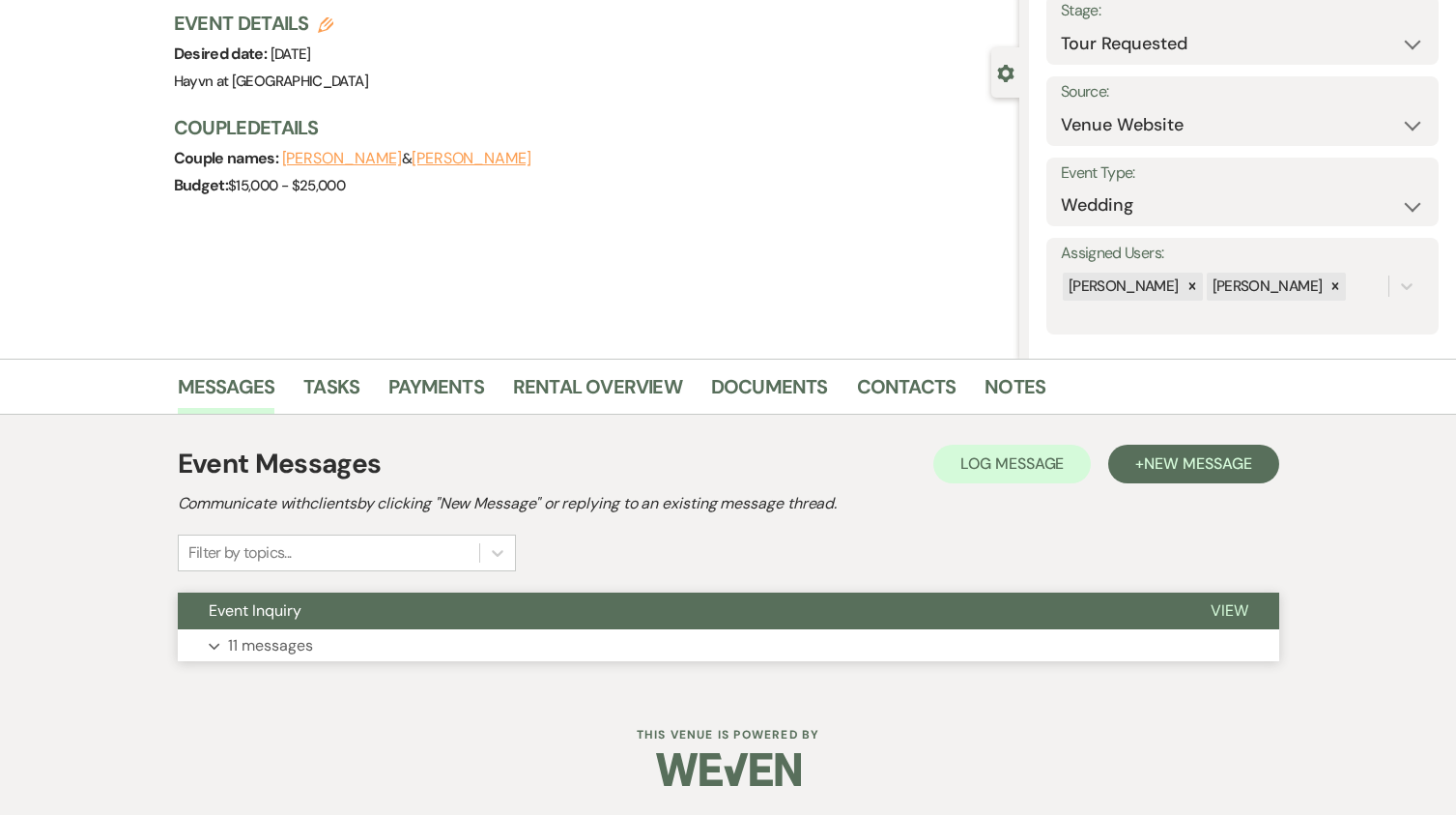
click at [216, 638] on button "Expand 11 messages" at bounding box center [729, 646] width 1102 height 33
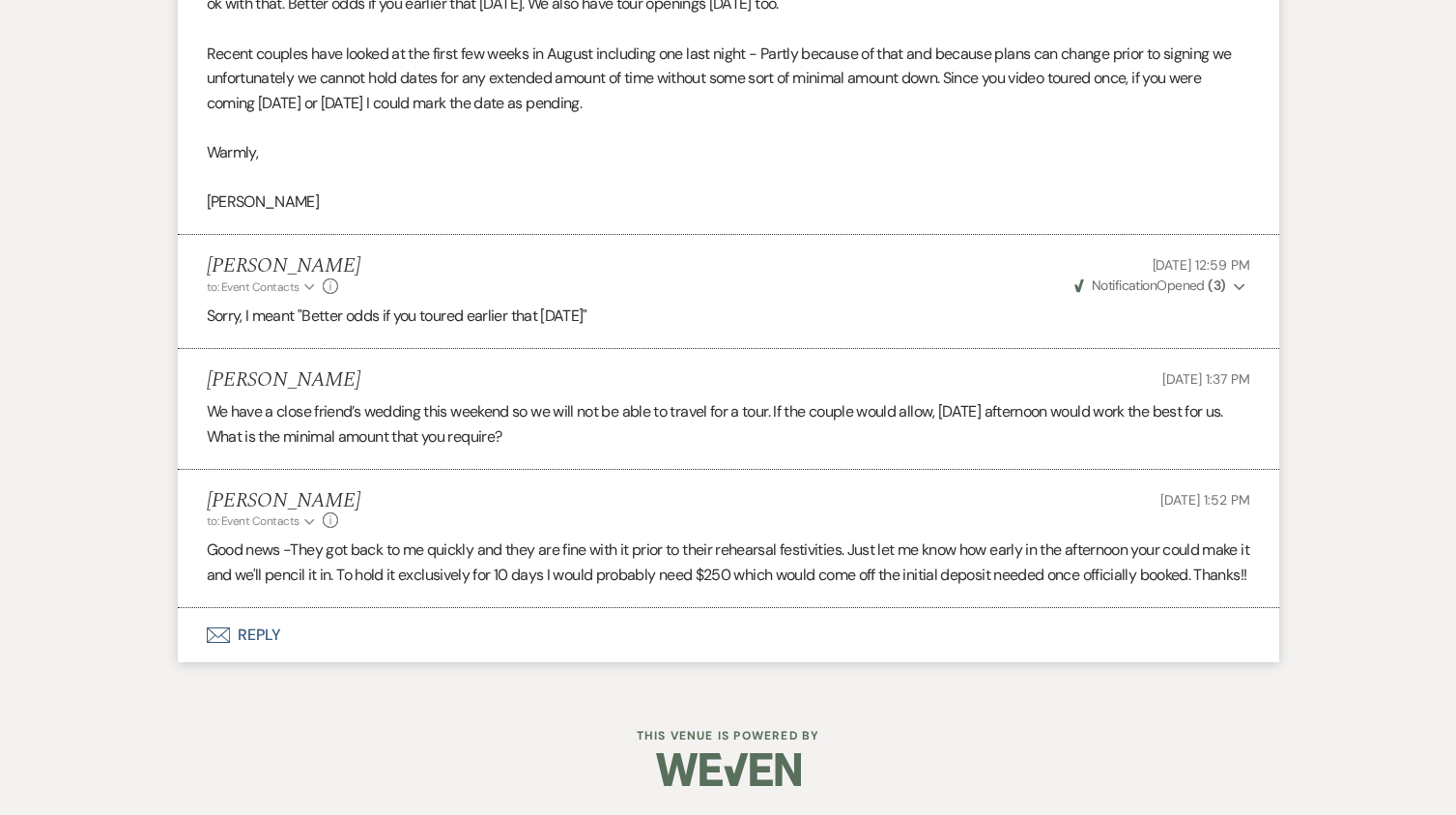
click at [256, 635] on button "Envelope Reply" at bounding box center [729, 634] width 1102 height 54
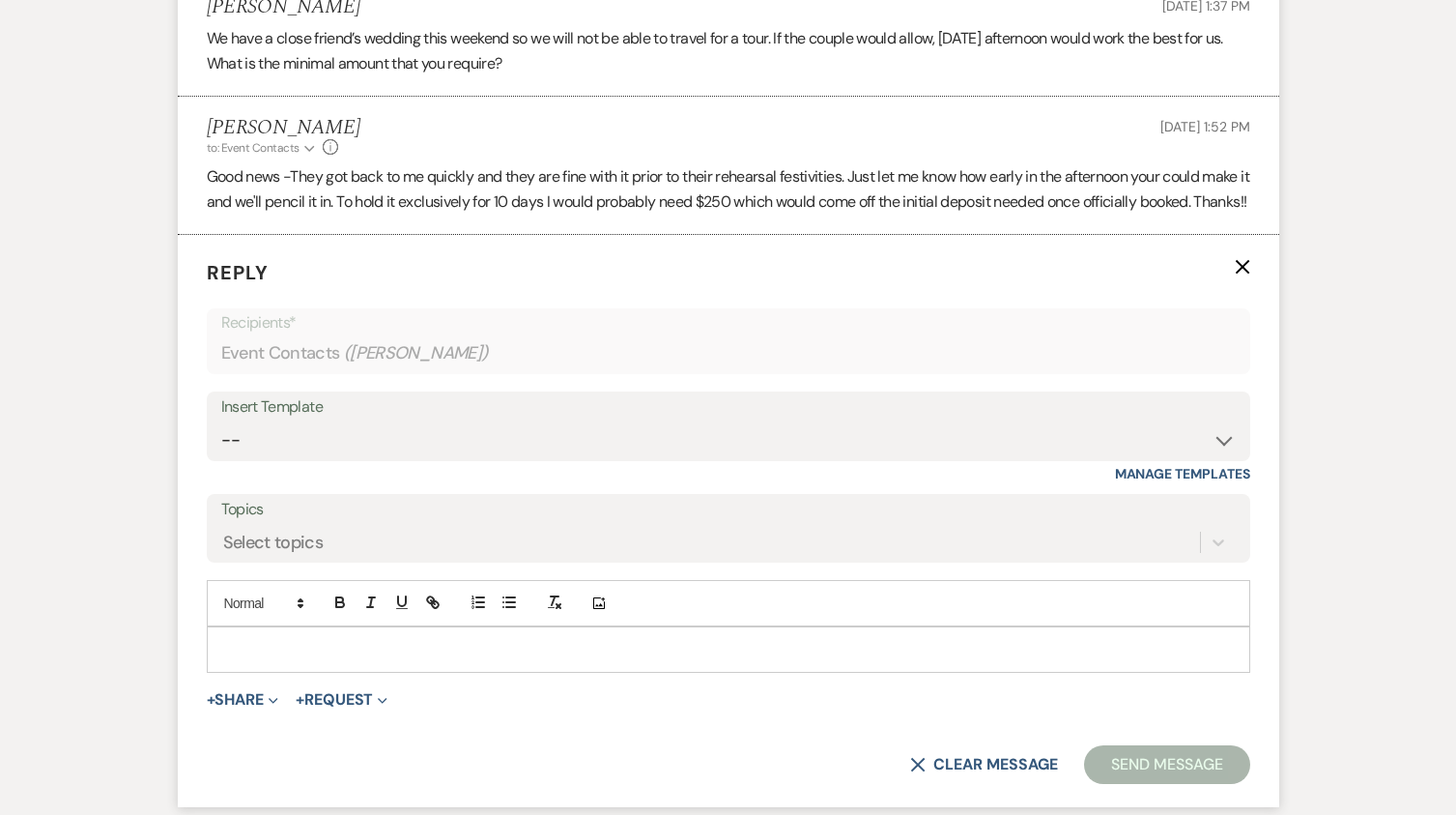
scroll to position [3279, 0]
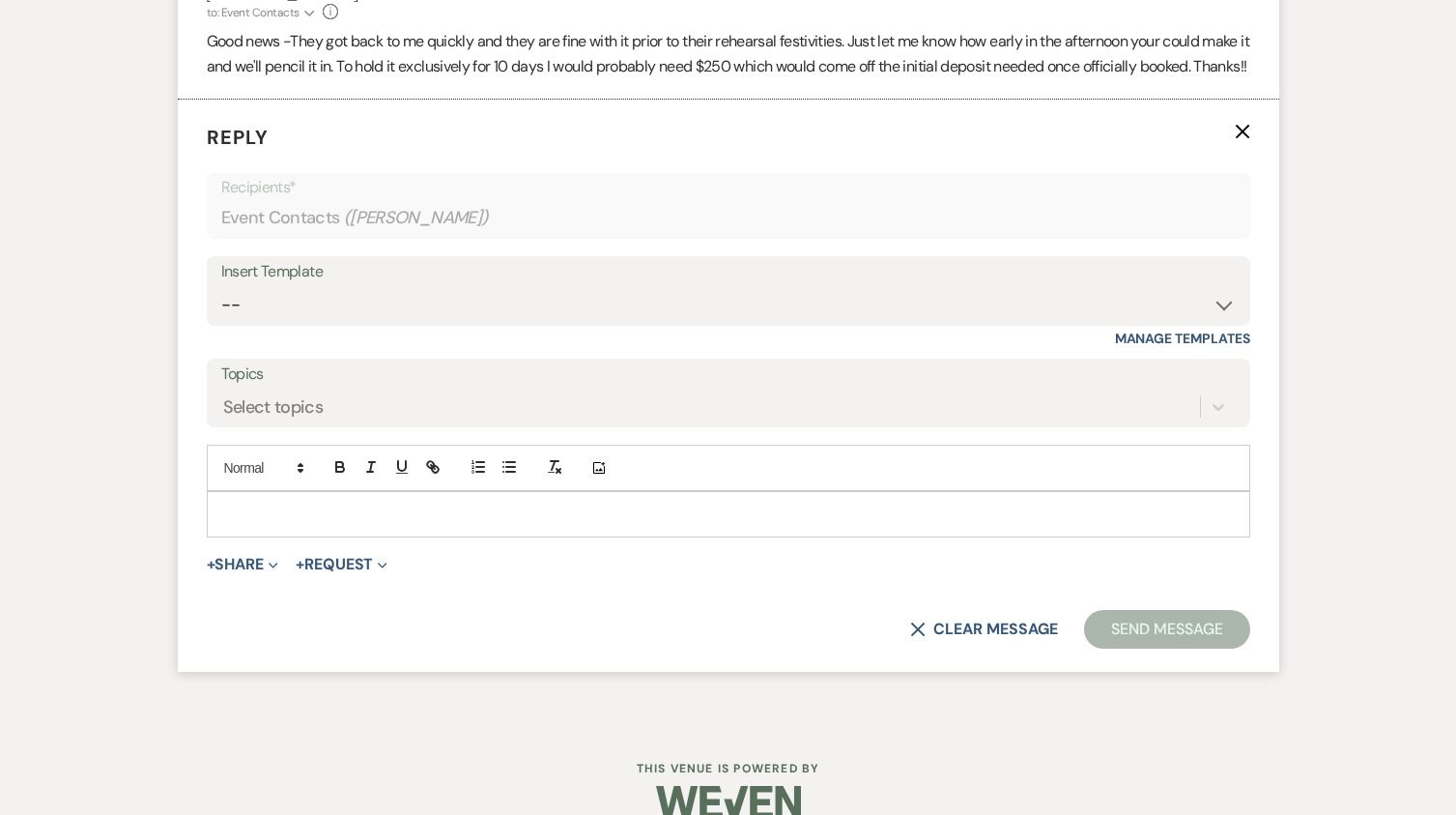
click at [281, 524] on p at bounding box center [728, 515] width 1013 height 22
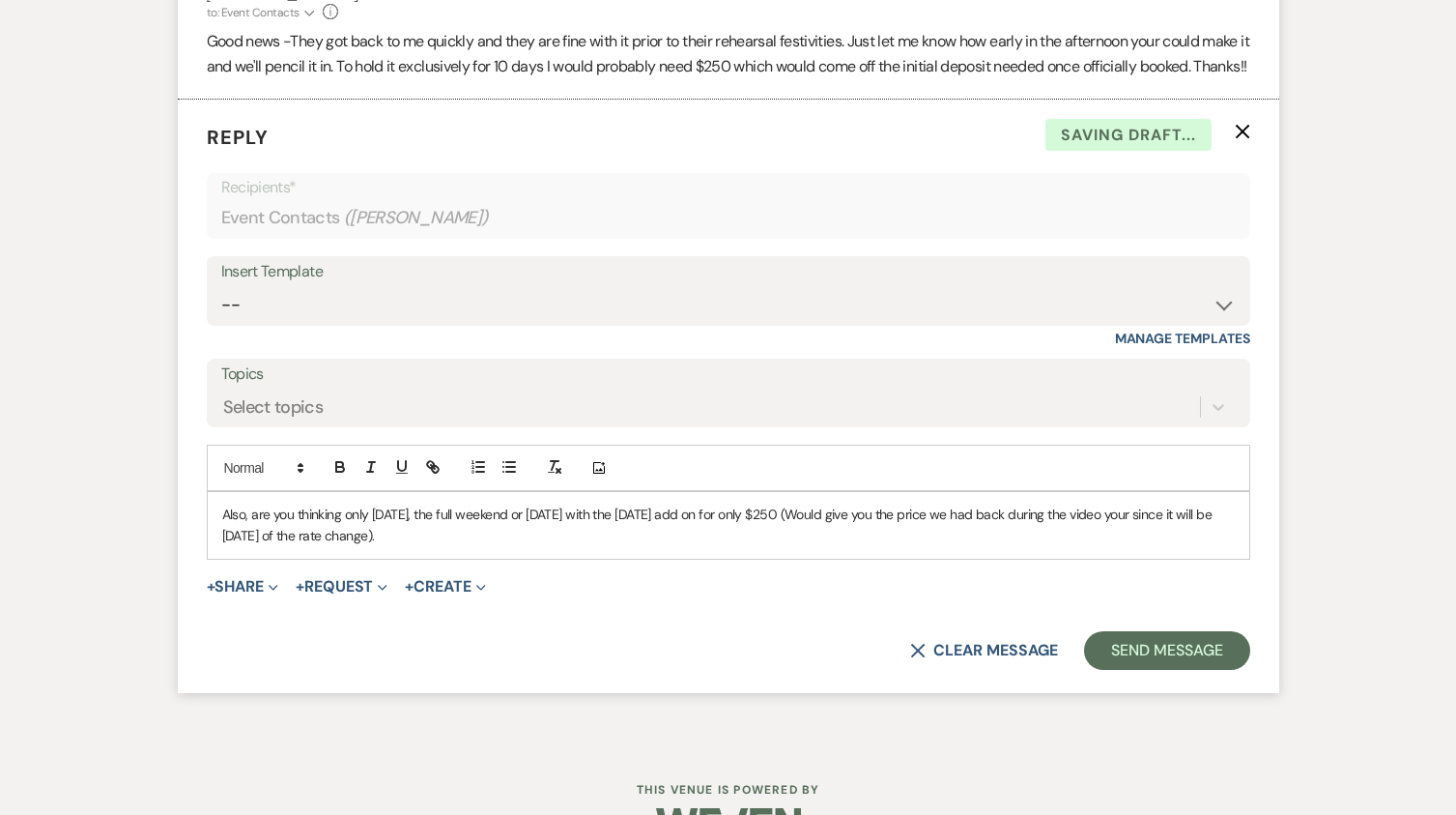
click at [852, 547] on p "Also, are you thinking only Saturday 8/8, the full weekend or Saturday with the…" at bounding box center [728, 525] width 1013 height 43
click at [387, 547] on p "Also, are you thinking only Saturday 8/8, the full weekend or Saturday with the…" at bounding box center [728, 525] width 1013 height 43
click at [385, 547] on p "Also, are you thinking only Saturday 8/8, the full weekend or Saturday with the…" at bounding box center [728, 525] width 1013 height 43
click at [491, 547] on p "Also, are you thinking only Saturday 8/8, the full weekend or Saturday with the…" at bounding box center [728, 525] width 1013 height 43
click at [662, 547] on p "Also, are you thinking only Saturday 8/8, the full weekend or Saturday with the…" at bounding box center [728, 525] width 1013 height 43
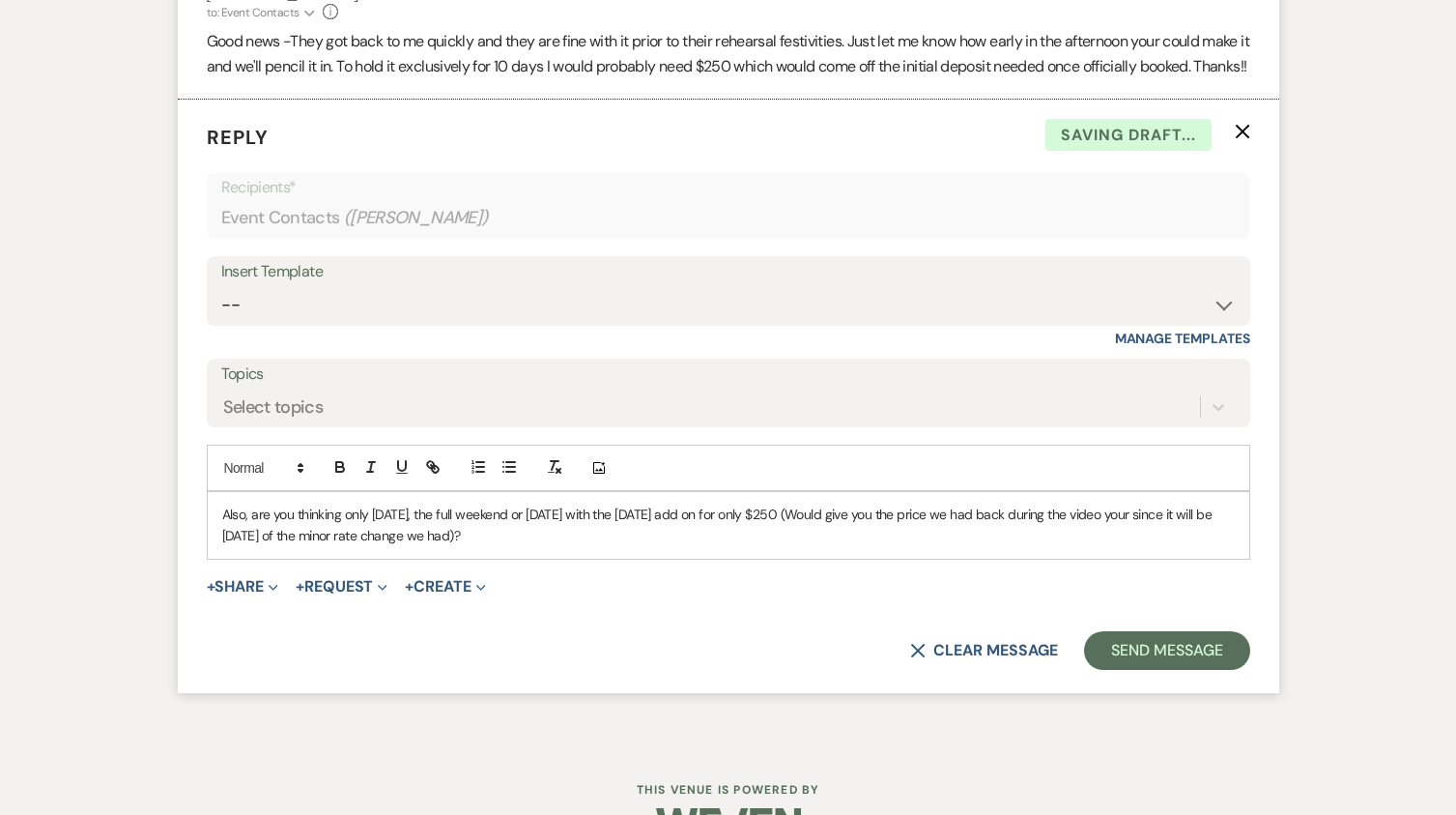
click at [1166, 542] on p "Also, are you thinking only Saturday 8/8, the full weekend or Saturday with the…" at bounding box center [728, 525] width 1013 height 43
click at [1141, 669] on button "Send Message" at bounding box center [1166, 651] width 165 height 39
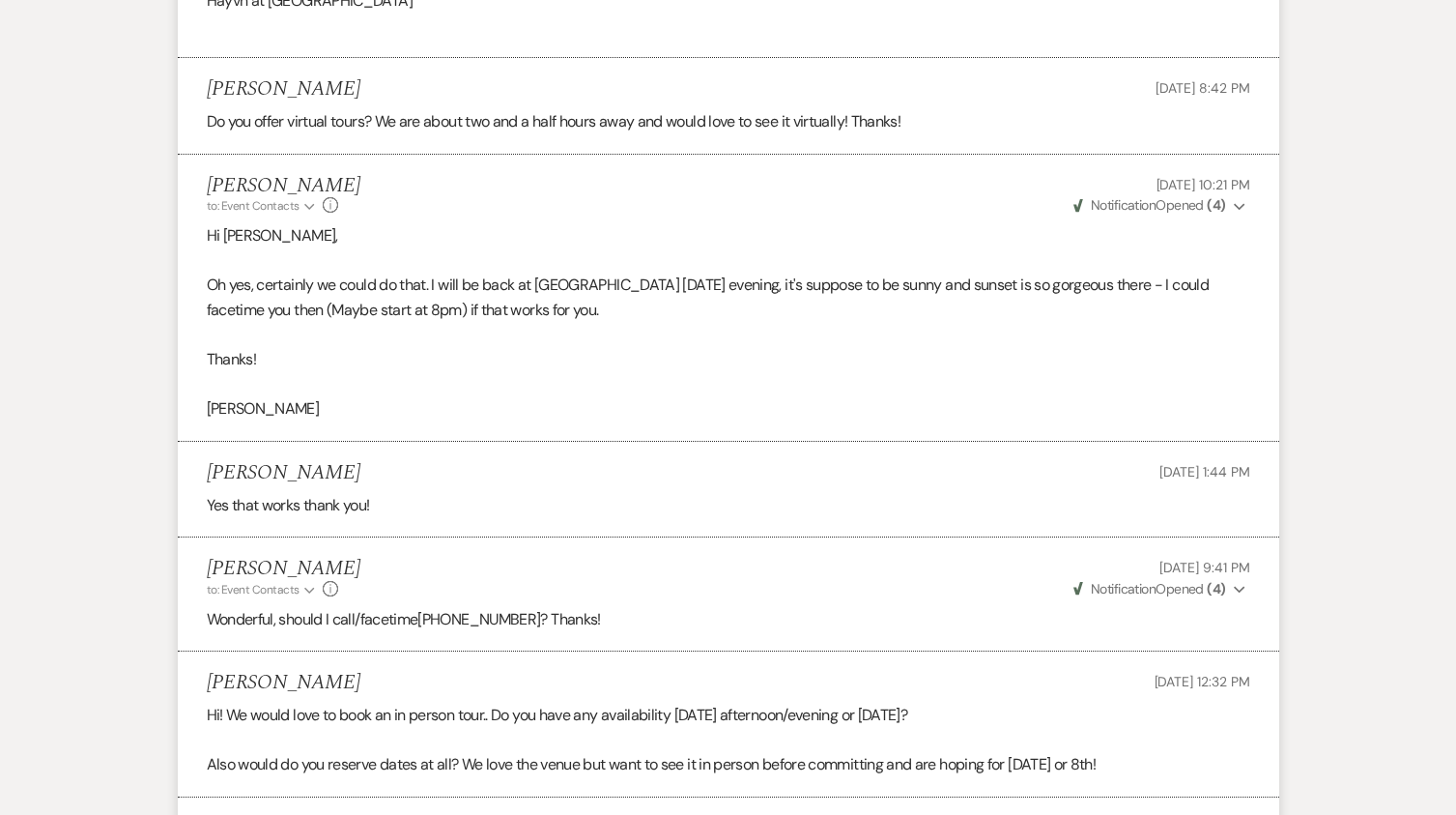
scroll to position [1524, 0]
